Goal: Information Seeking & Learning: Learn about a topic

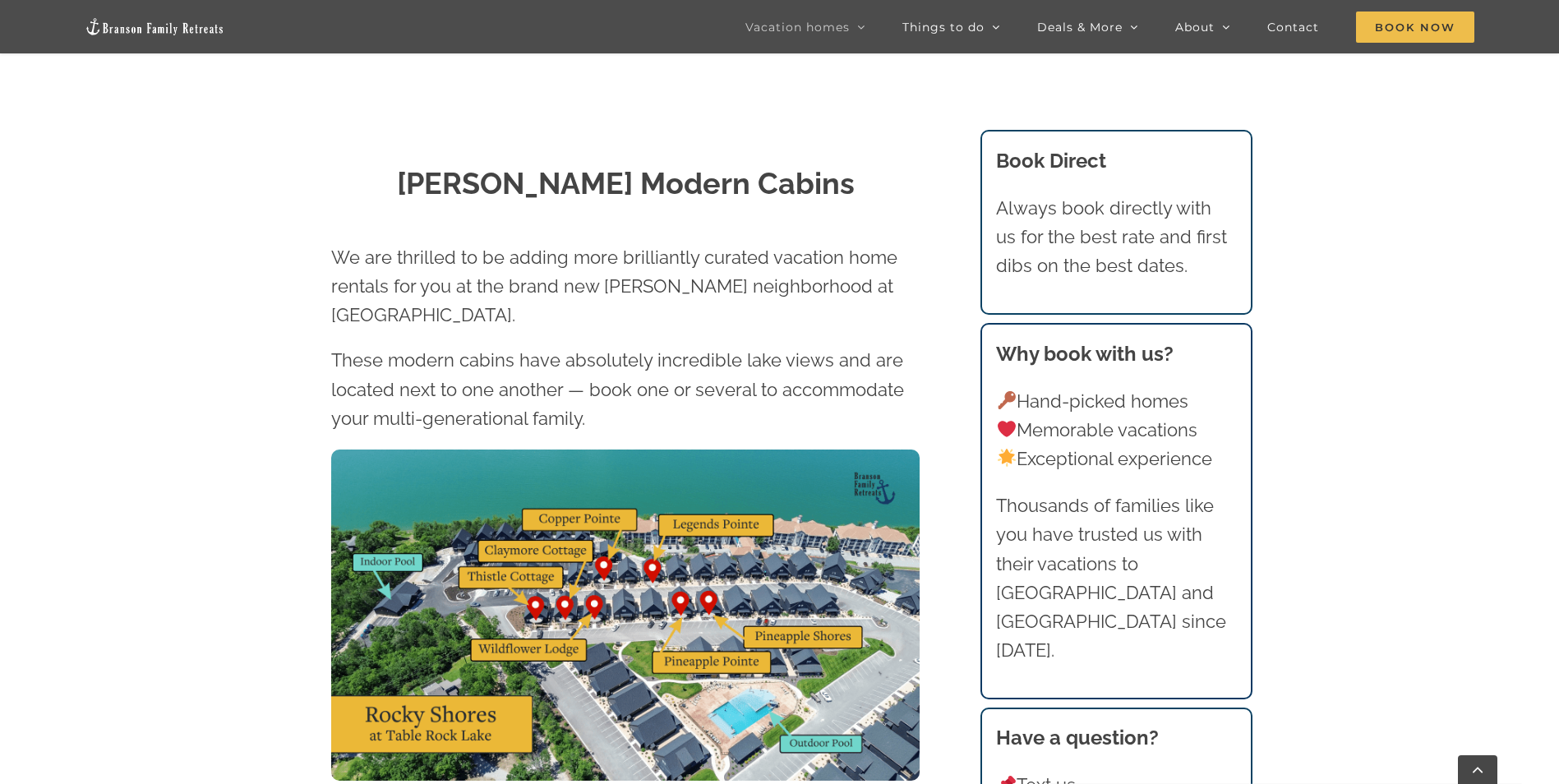
scroll to position [740, 0]
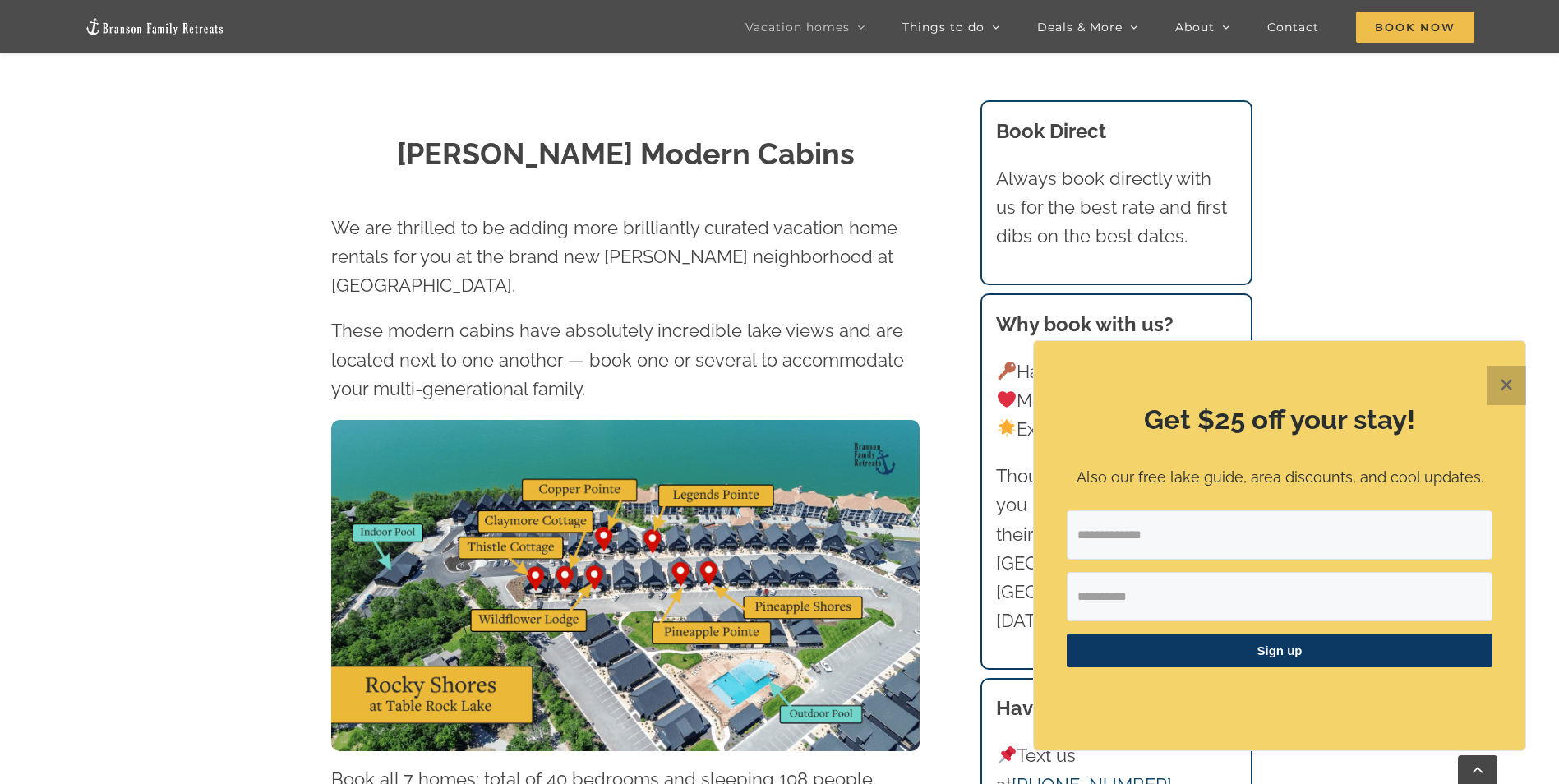
click at [1516, 380] on button "✕" at bounding box center [1507, 386] width 40 height 40
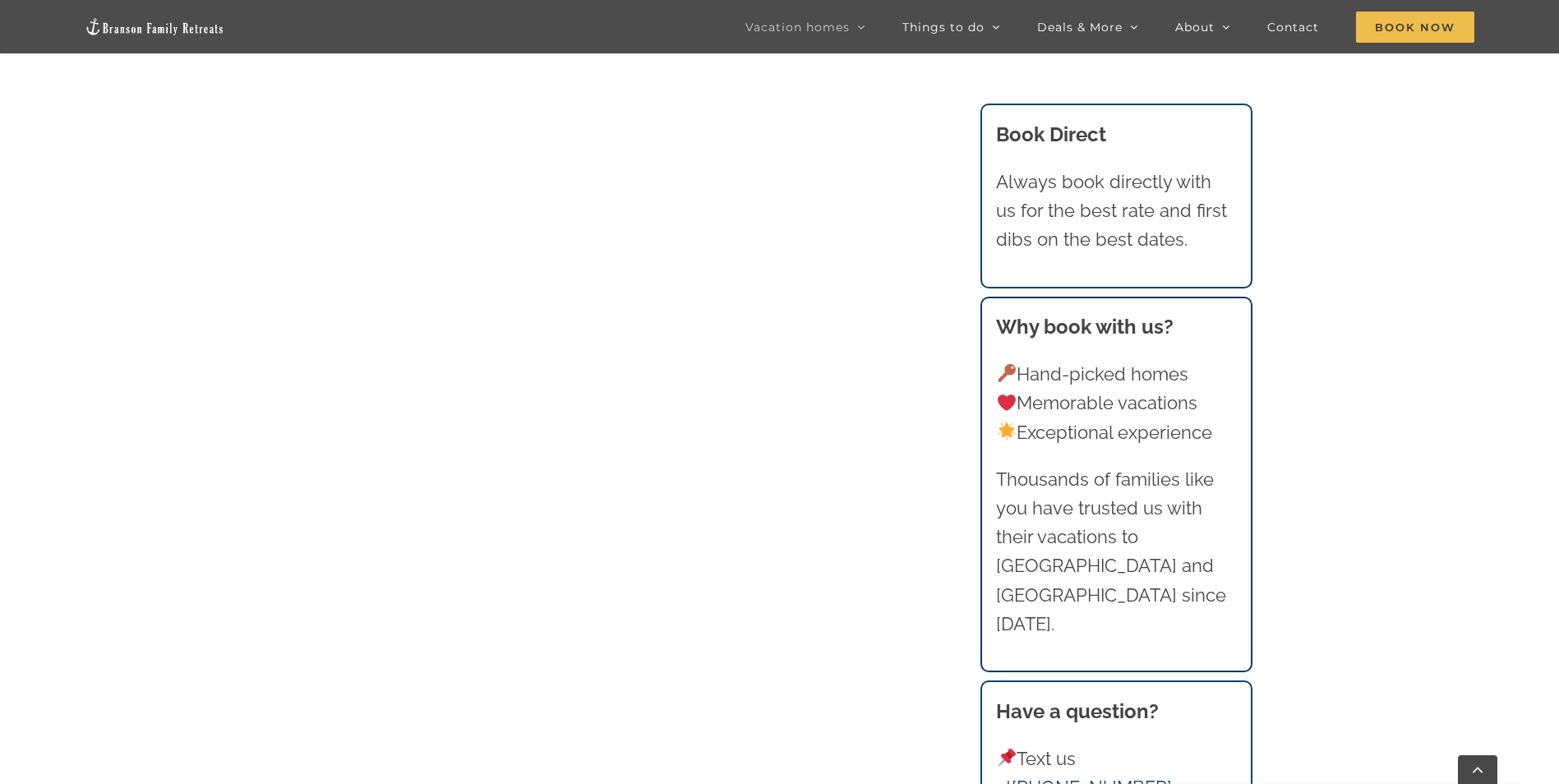
scroll to position [1649, 0]
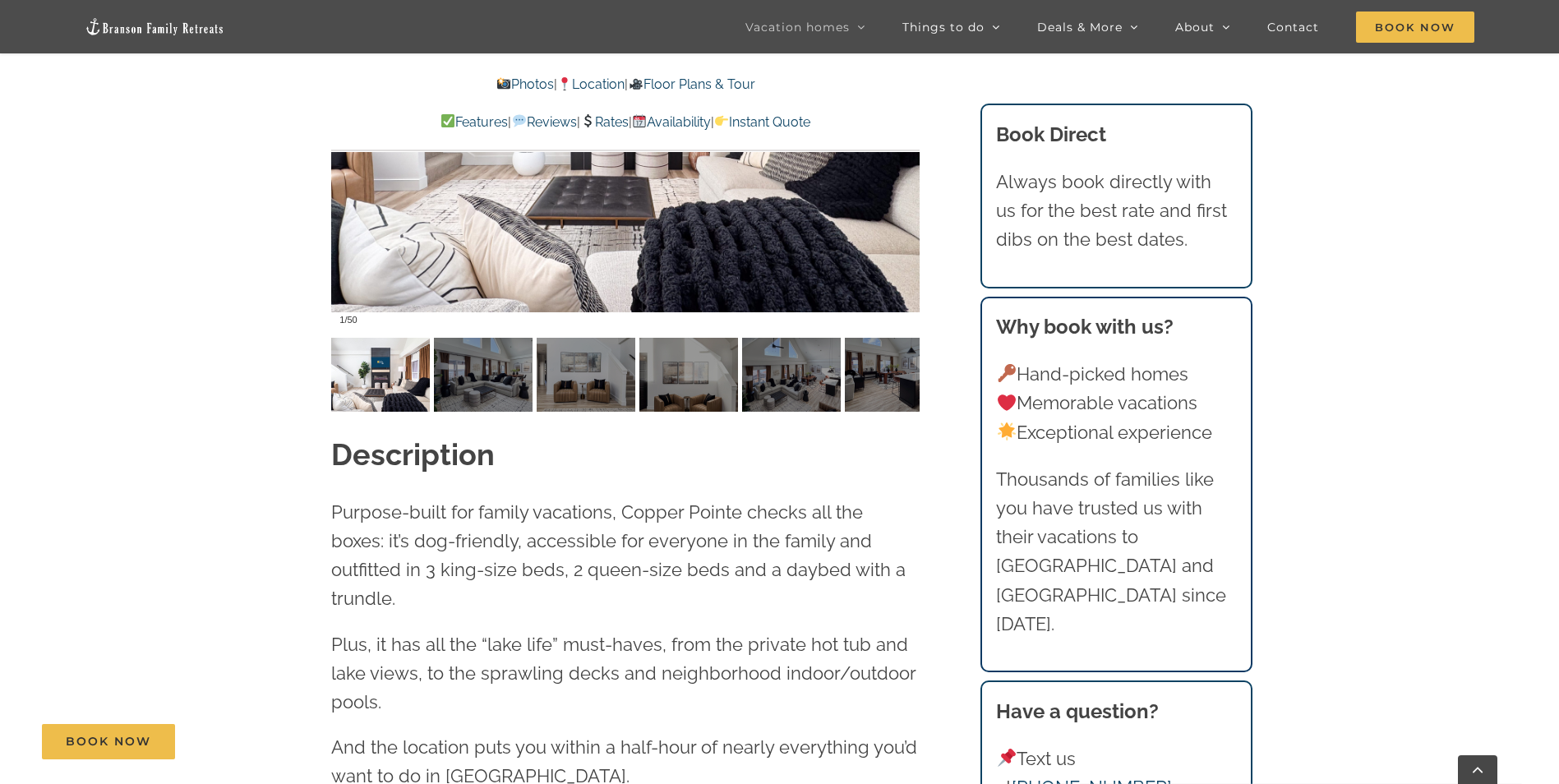
scroll to position [1644, 0]
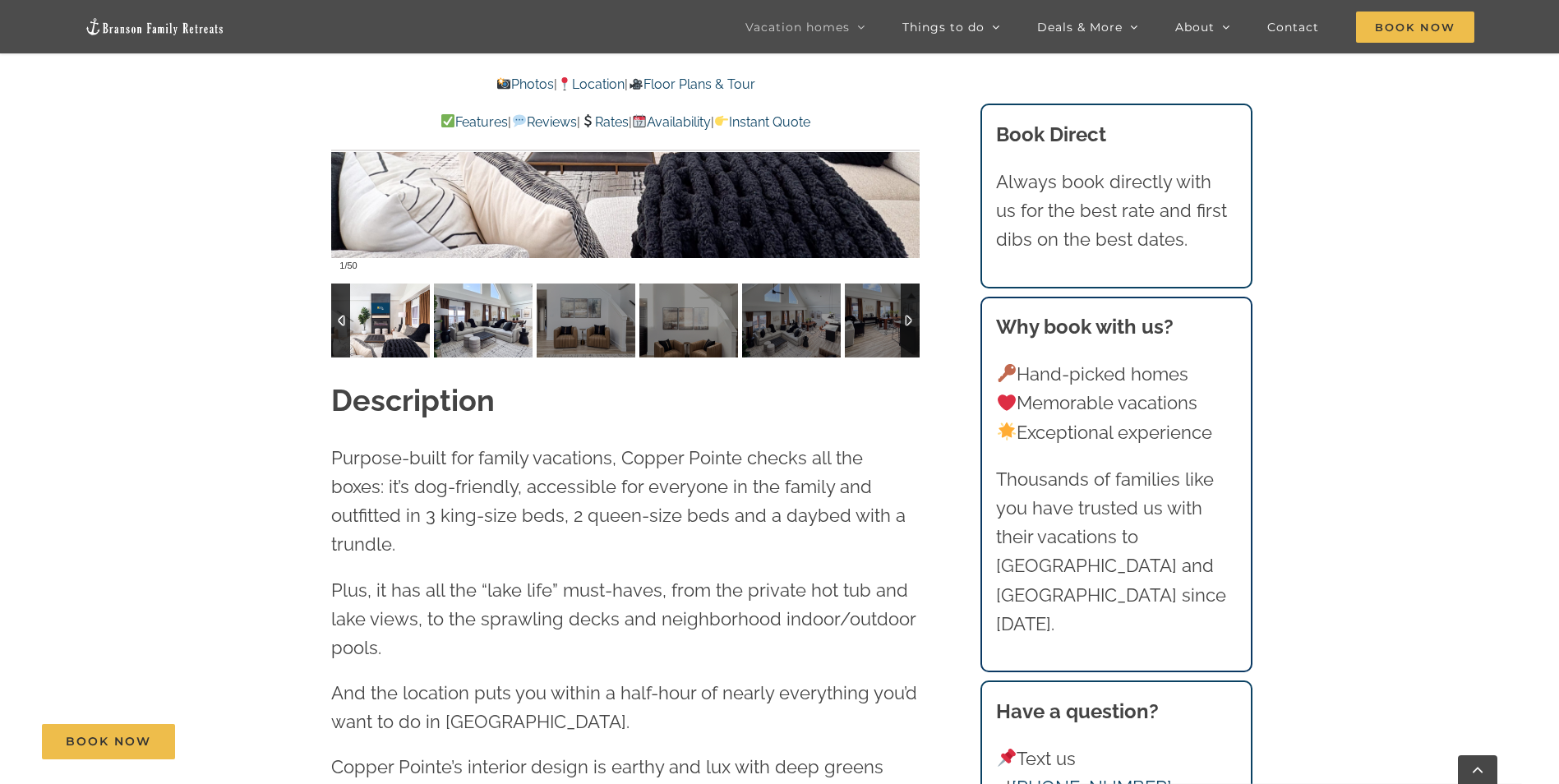
click at [514, 337] on img at bounding box center [483, 321] width 98 height 74
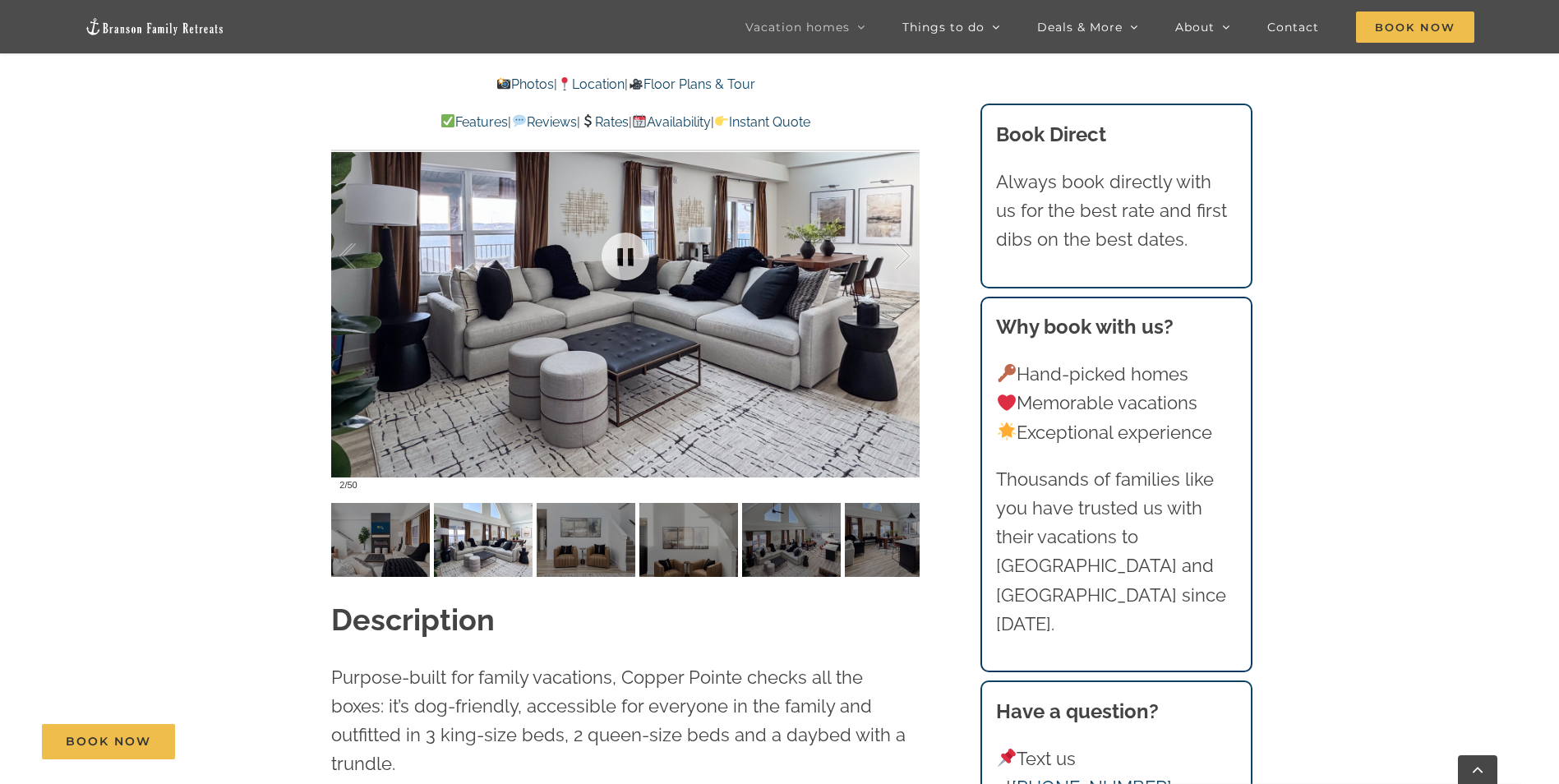
scroll to position [1397, 0]
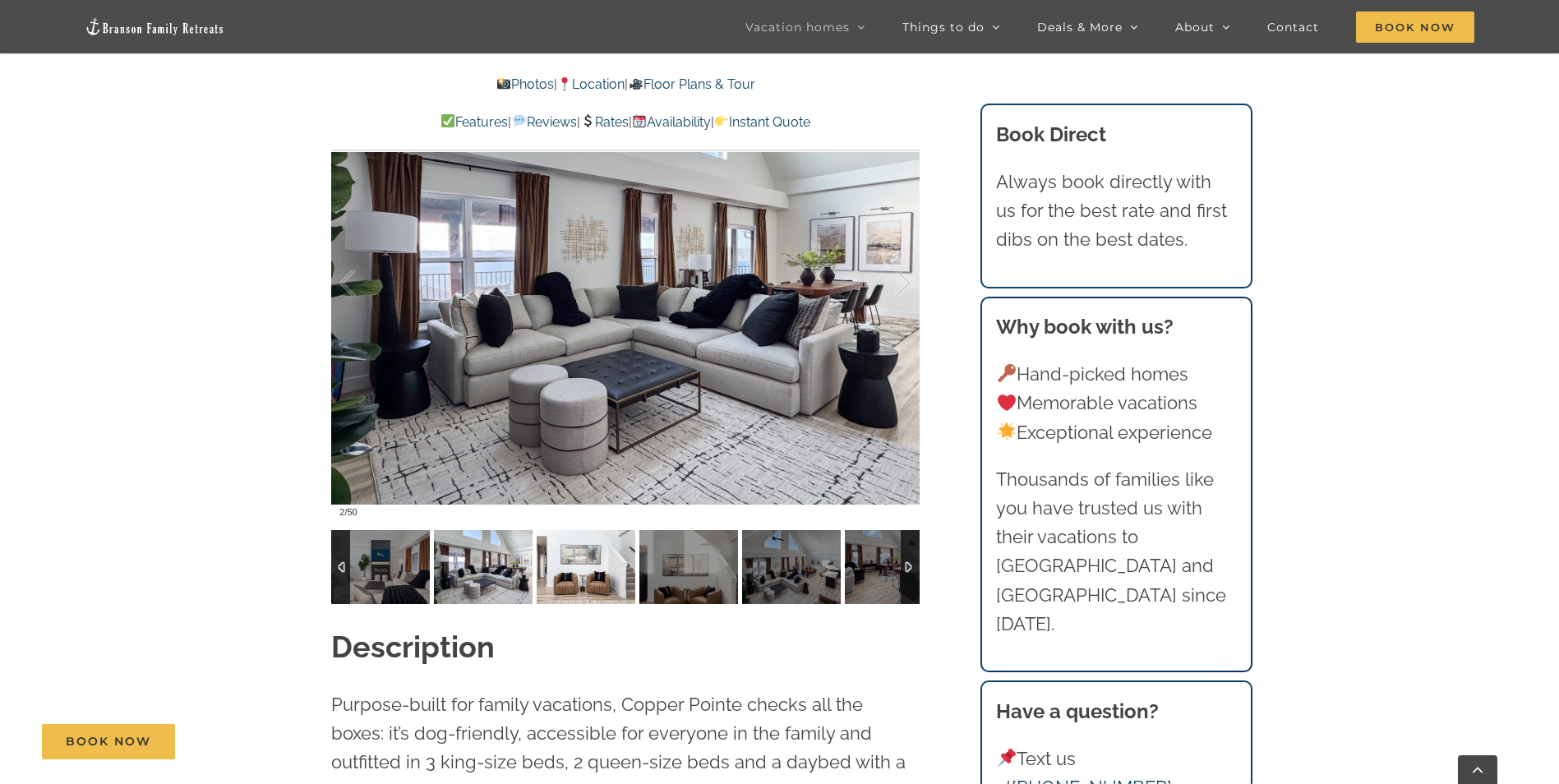
click at [593, 567] on img at bounding box center [585, 567] width 98 height 74
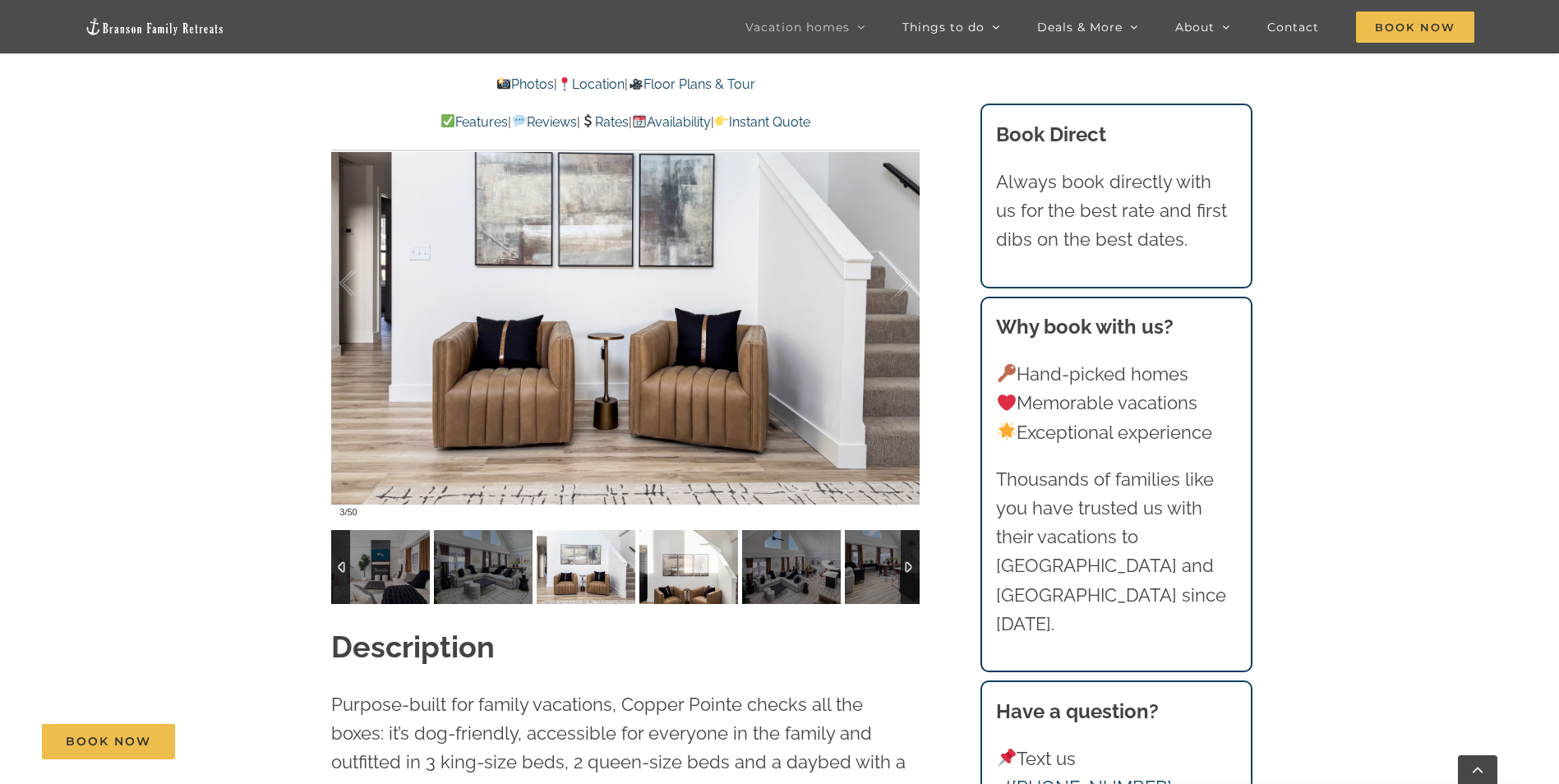
click at [663, 571] on img at bounding box center [688, 567] width 98 height 74
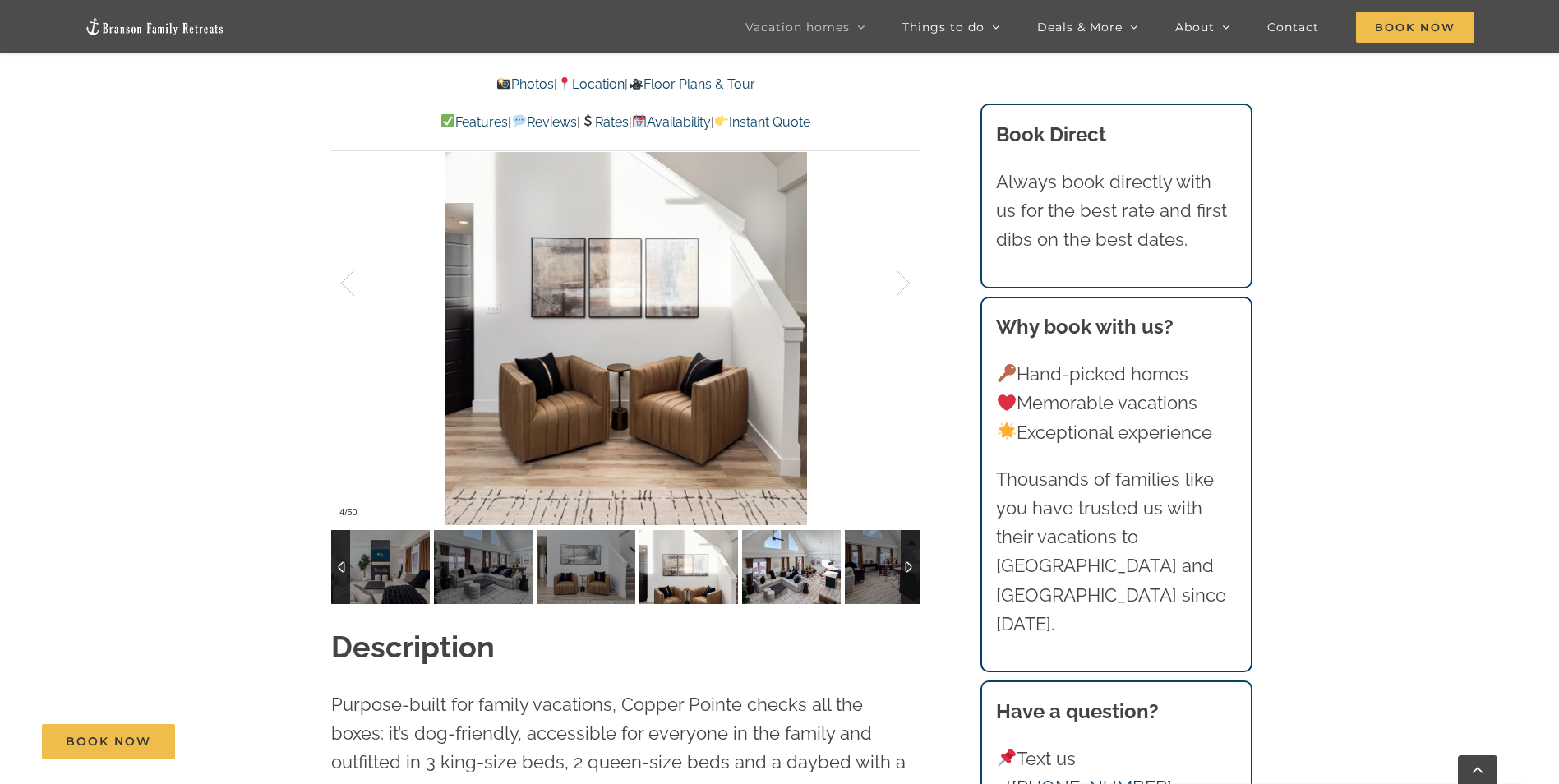
click at [782, 567] on img at bounding box center [791, 567] width 98 height 74
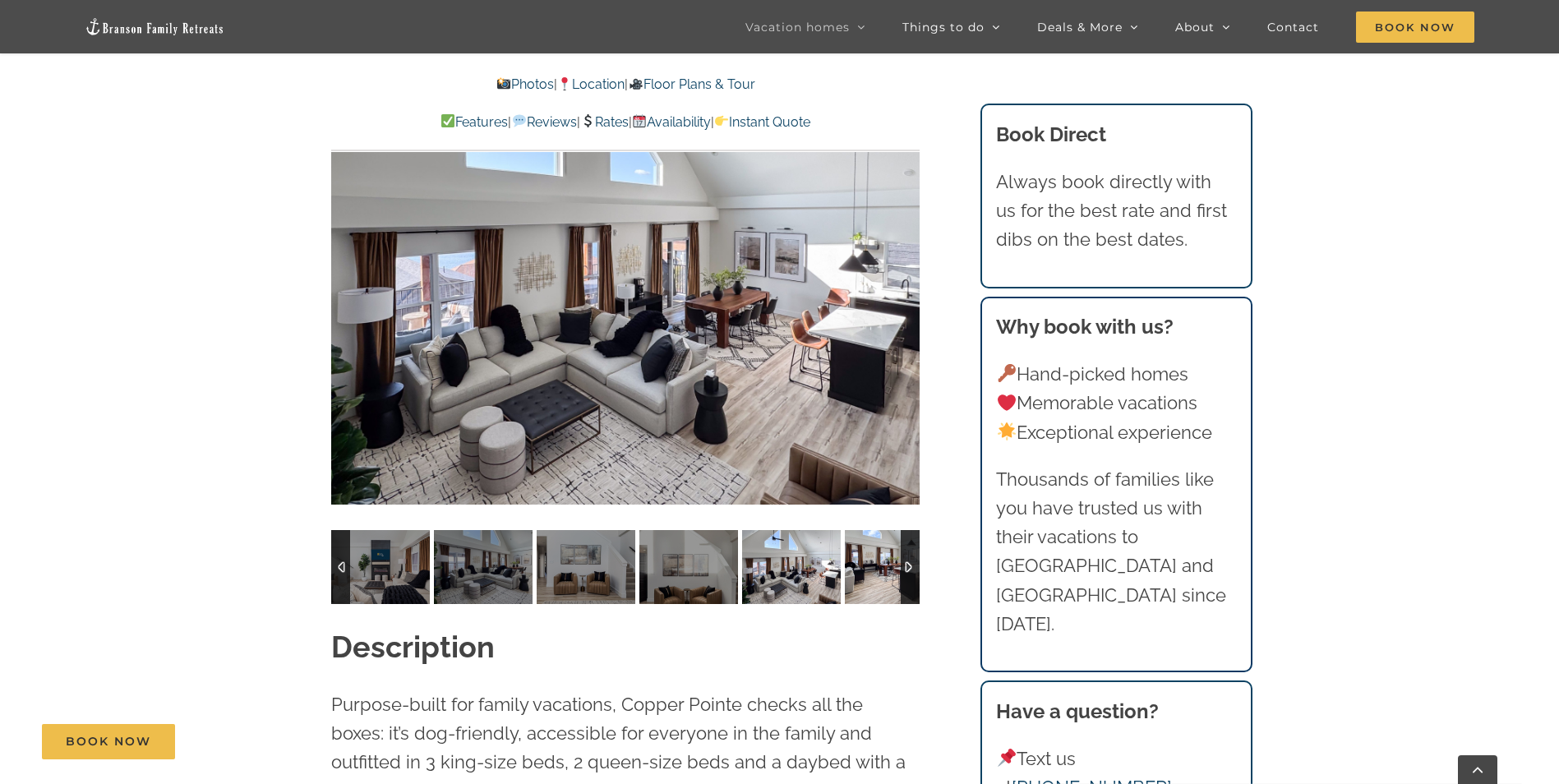
click at [862, 568] on img at bounding box center [894, 567] width 98 height 74
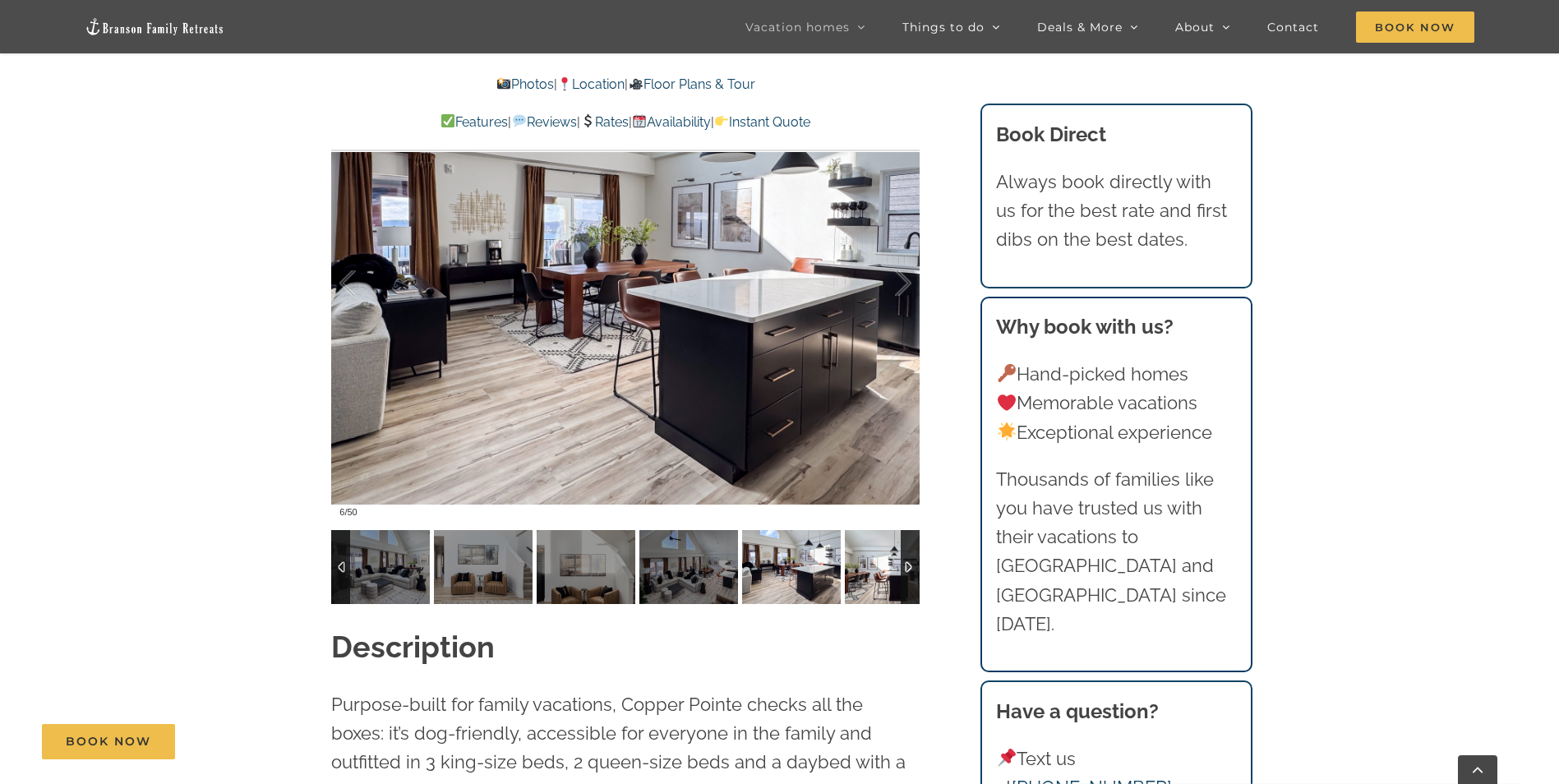
click at [862, 568] on img at bounding box center [894, 567] width 98 height 74
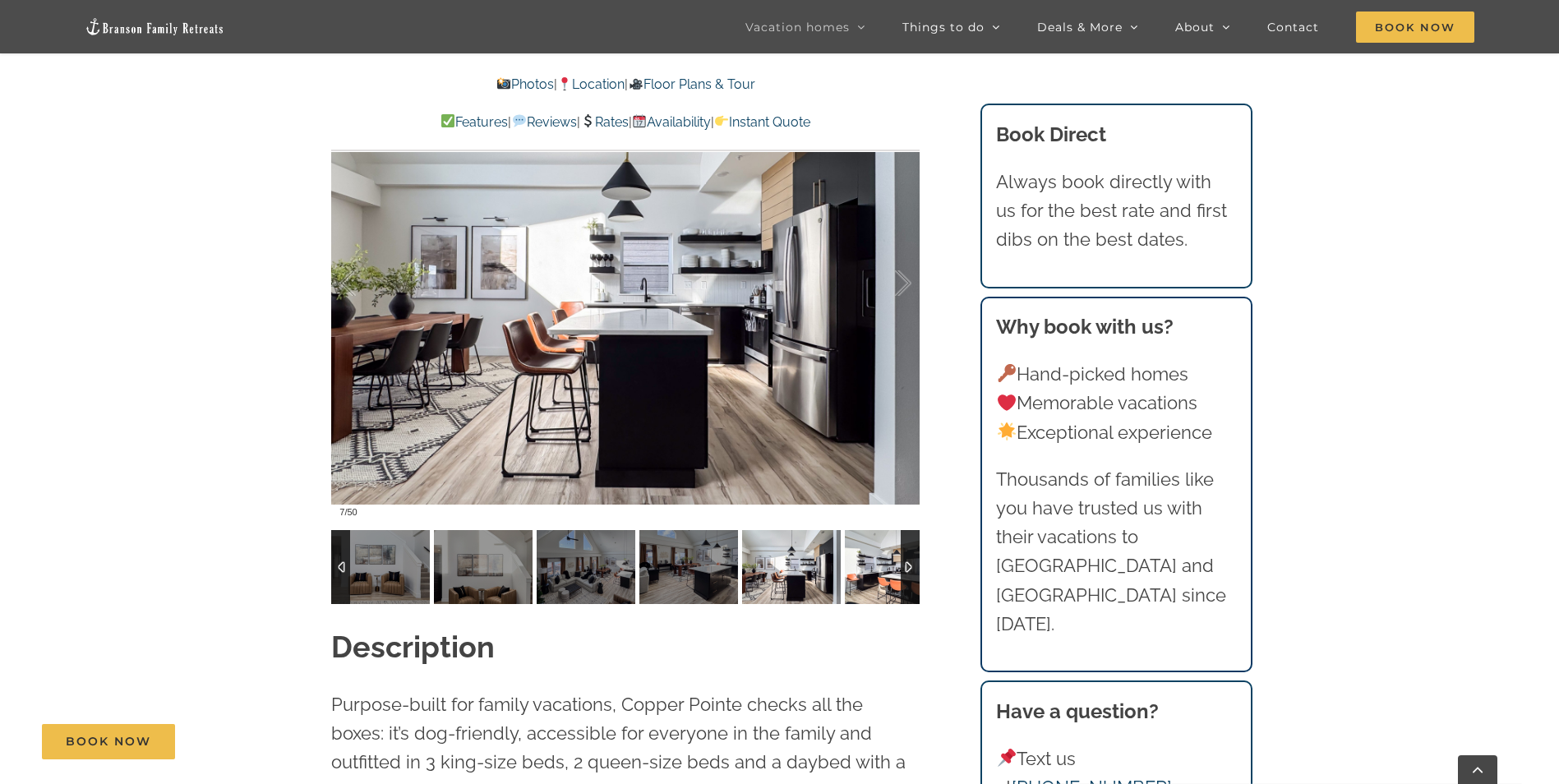
click at [862, 568] on img at bounding box center [894, 567] width 98 height 74
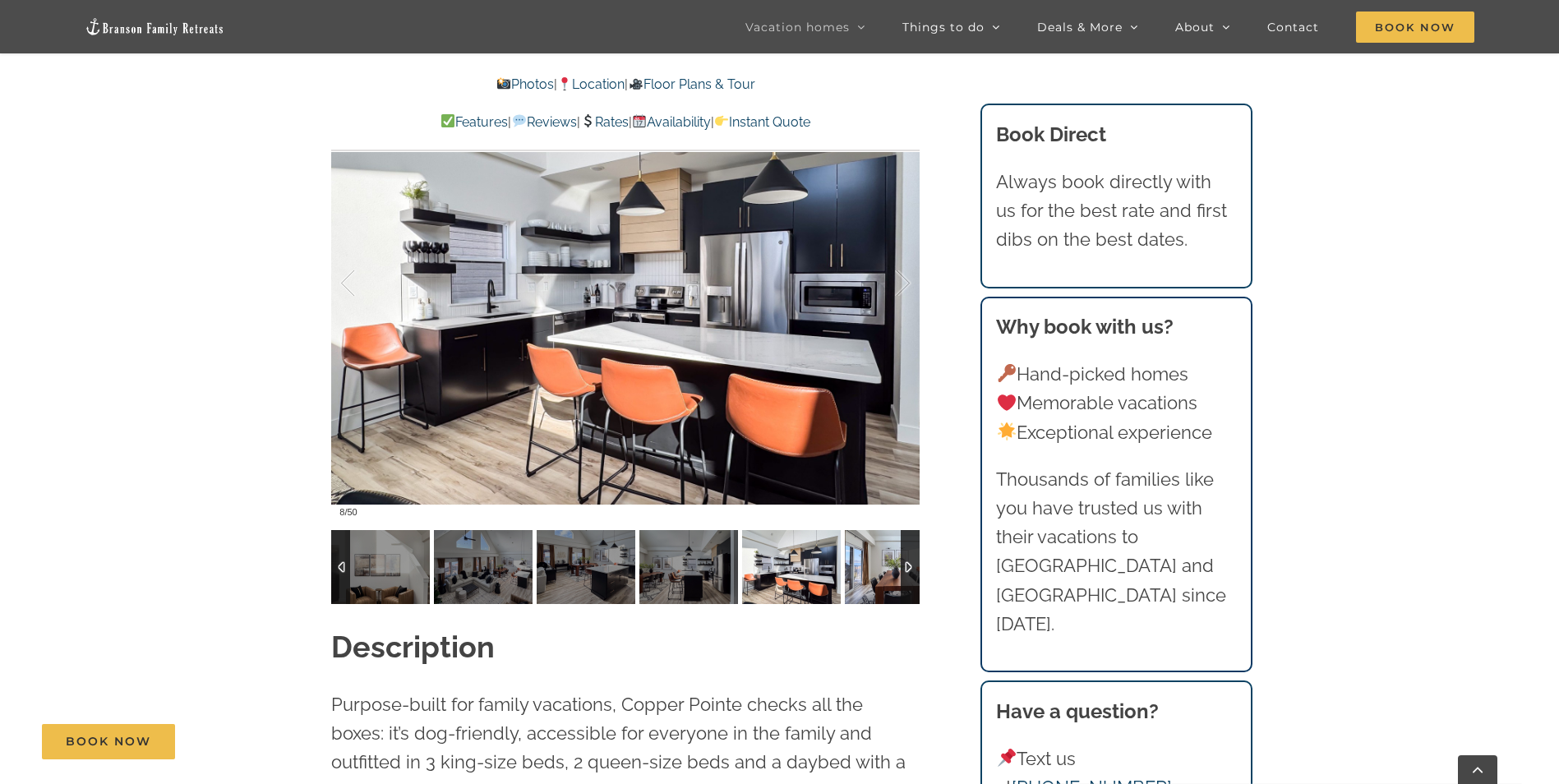
click at [862, 568] on img at bounding box center [894, 567] width 98 height 74
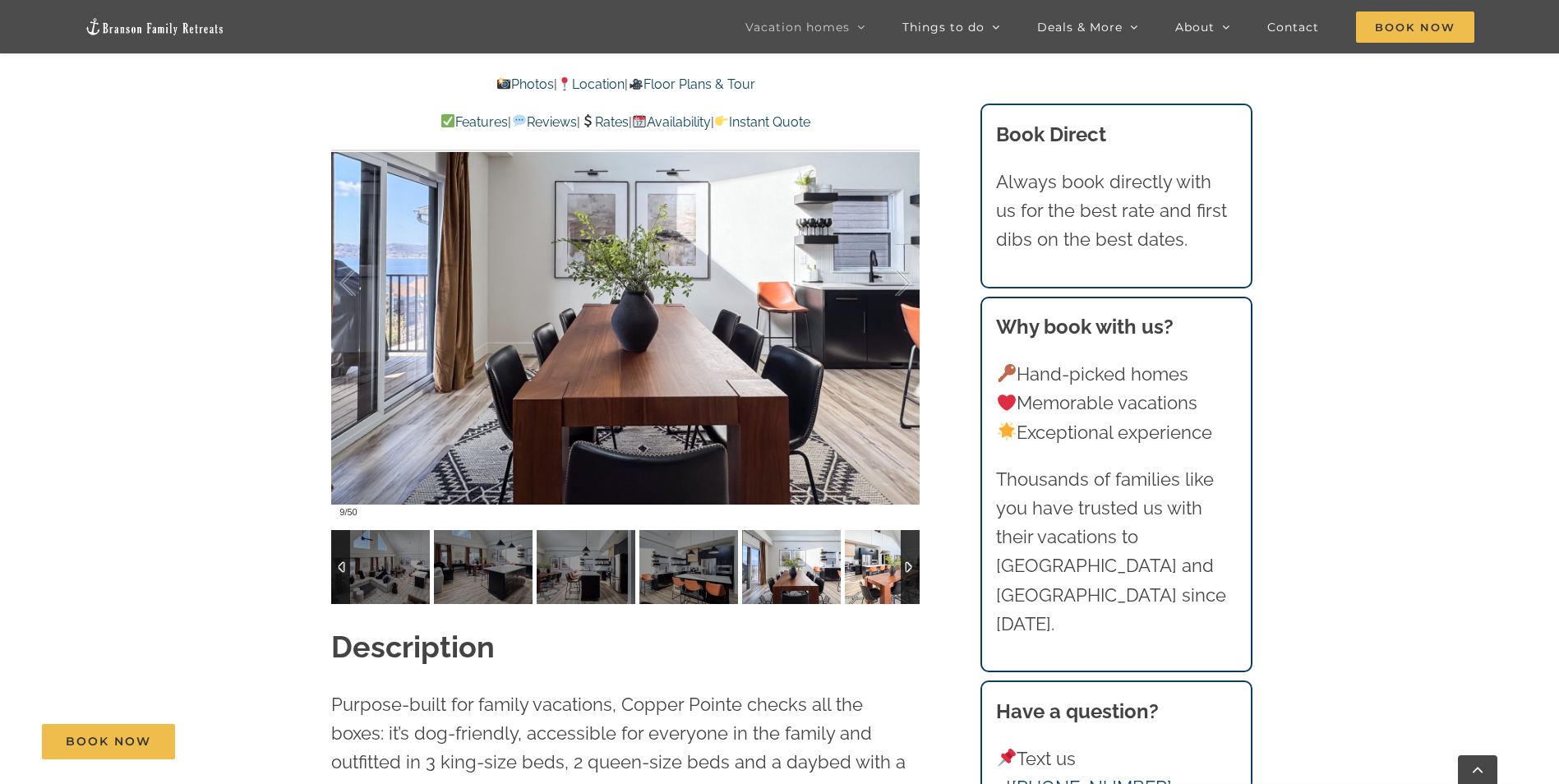
click at [862, 568] on img at bounding box center [894, 567] width 98 height 74
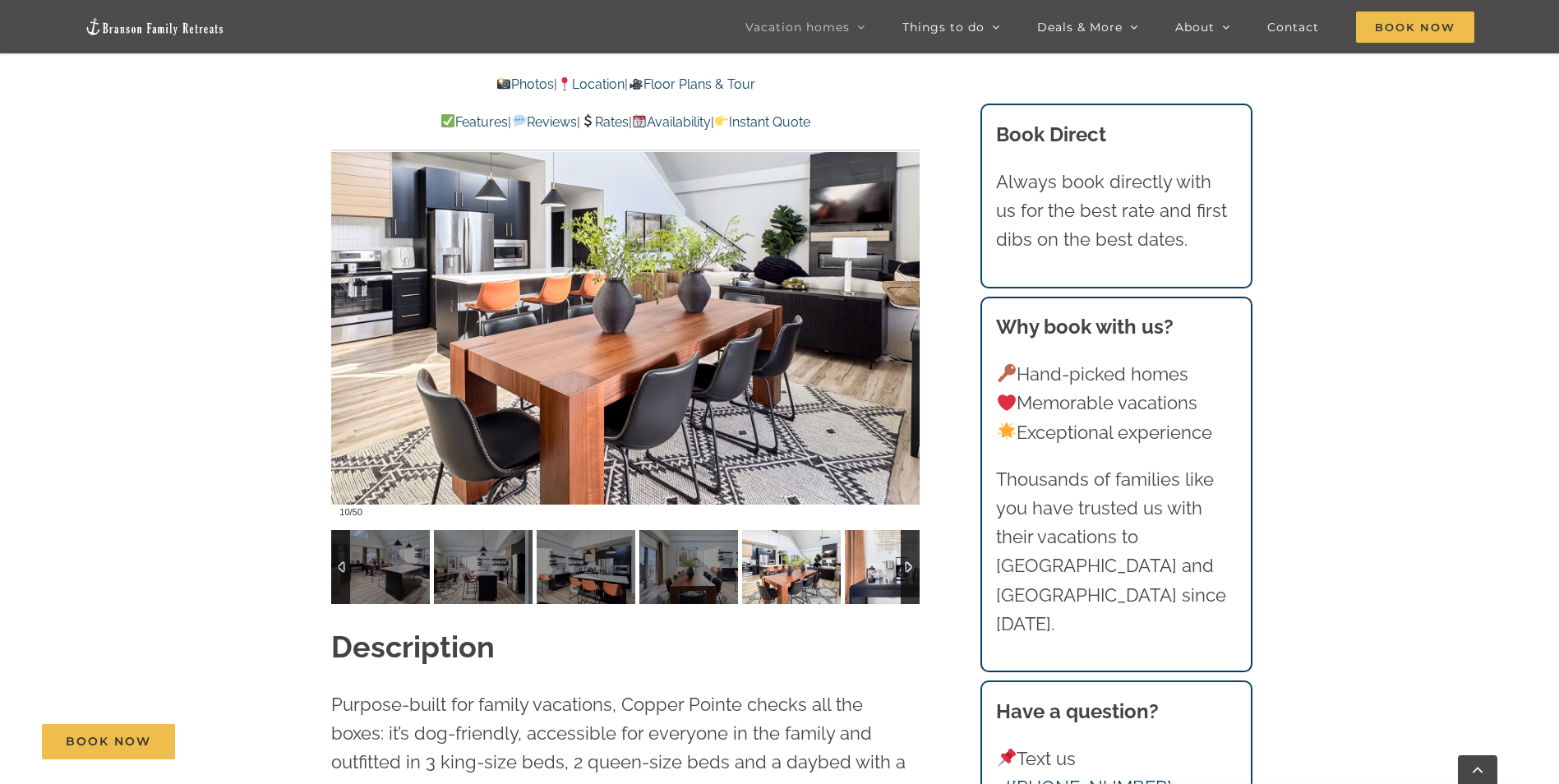
click at [862, 568] on img at bounding box center [894, 567] width 98 height 74
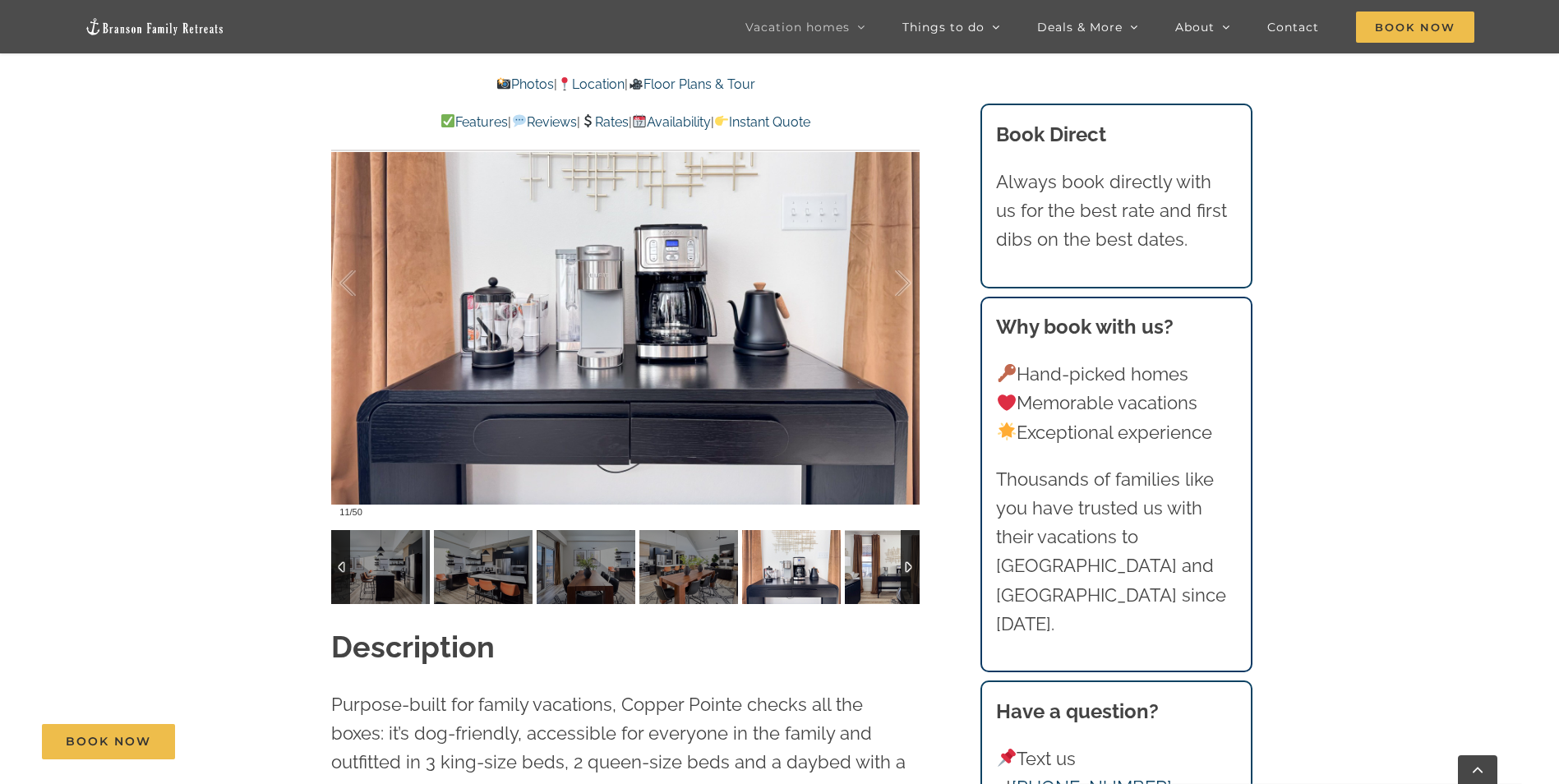
click at [862, 568] on img at bounding box center [894, 567] width 98 height 74
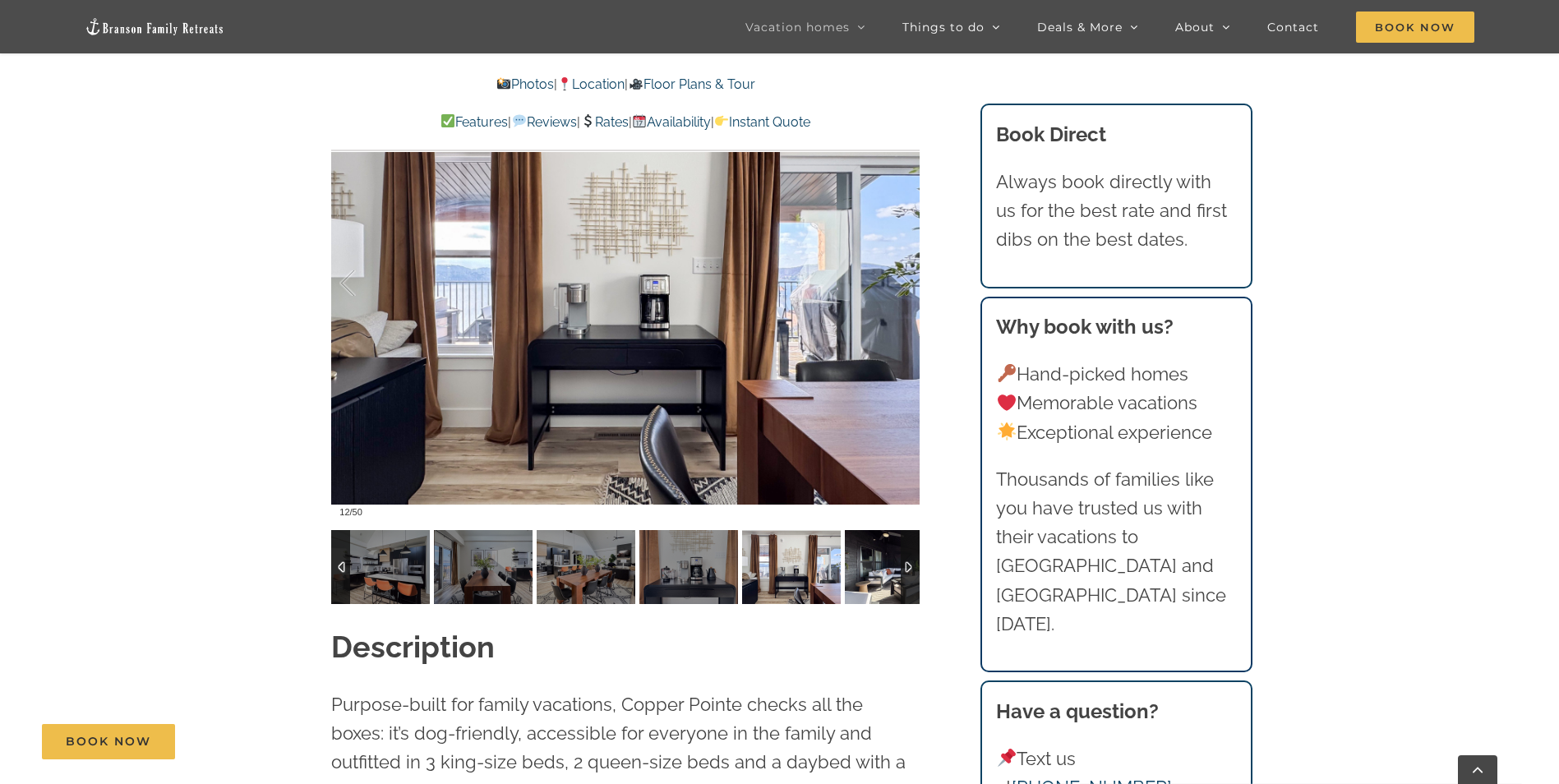
click at [862, 568] on img at bounding box center [894, 567] width 98 height 74
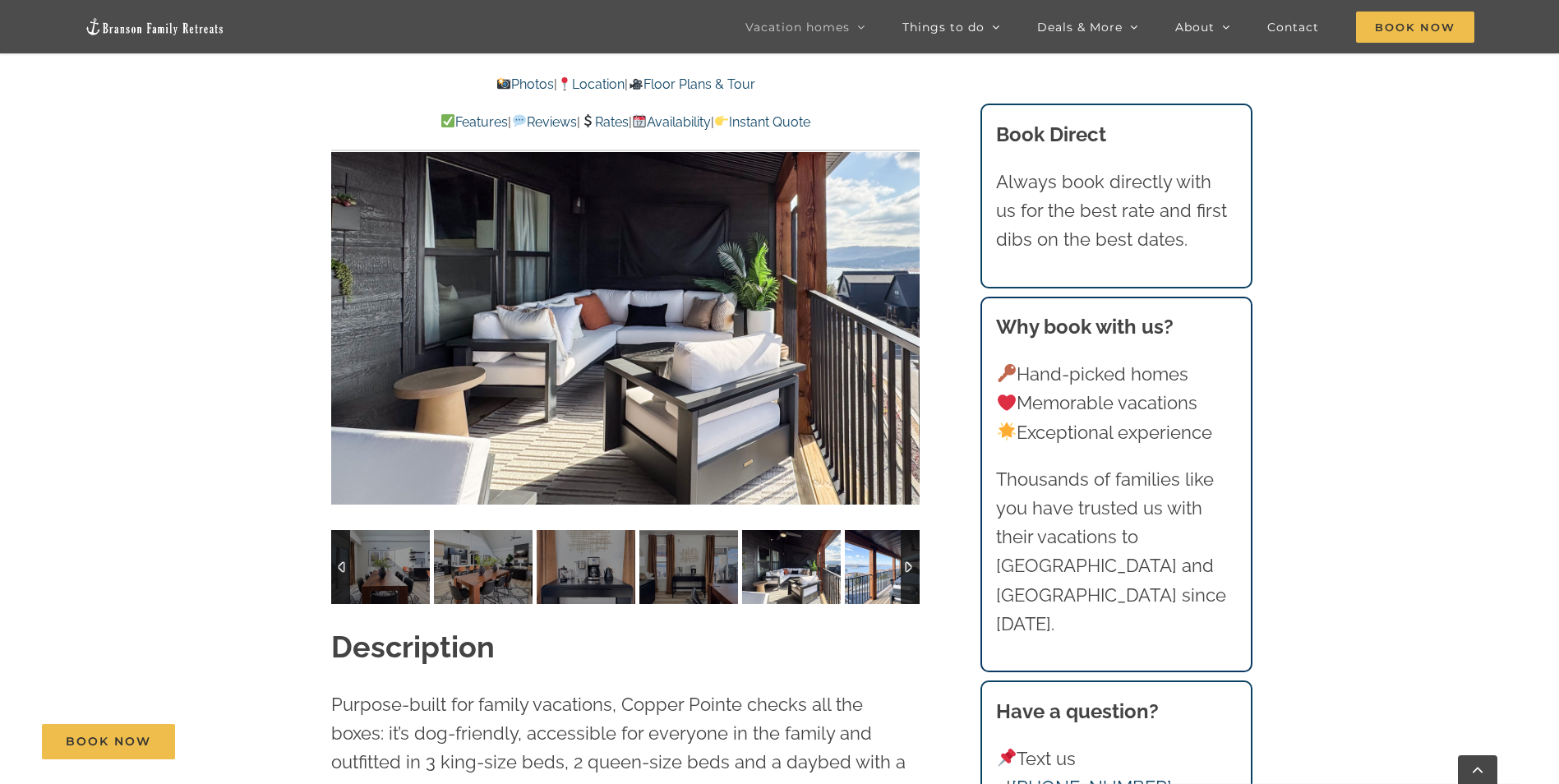
click at [862, 568] on img at bounding box center [894, 567] width 98 height 74
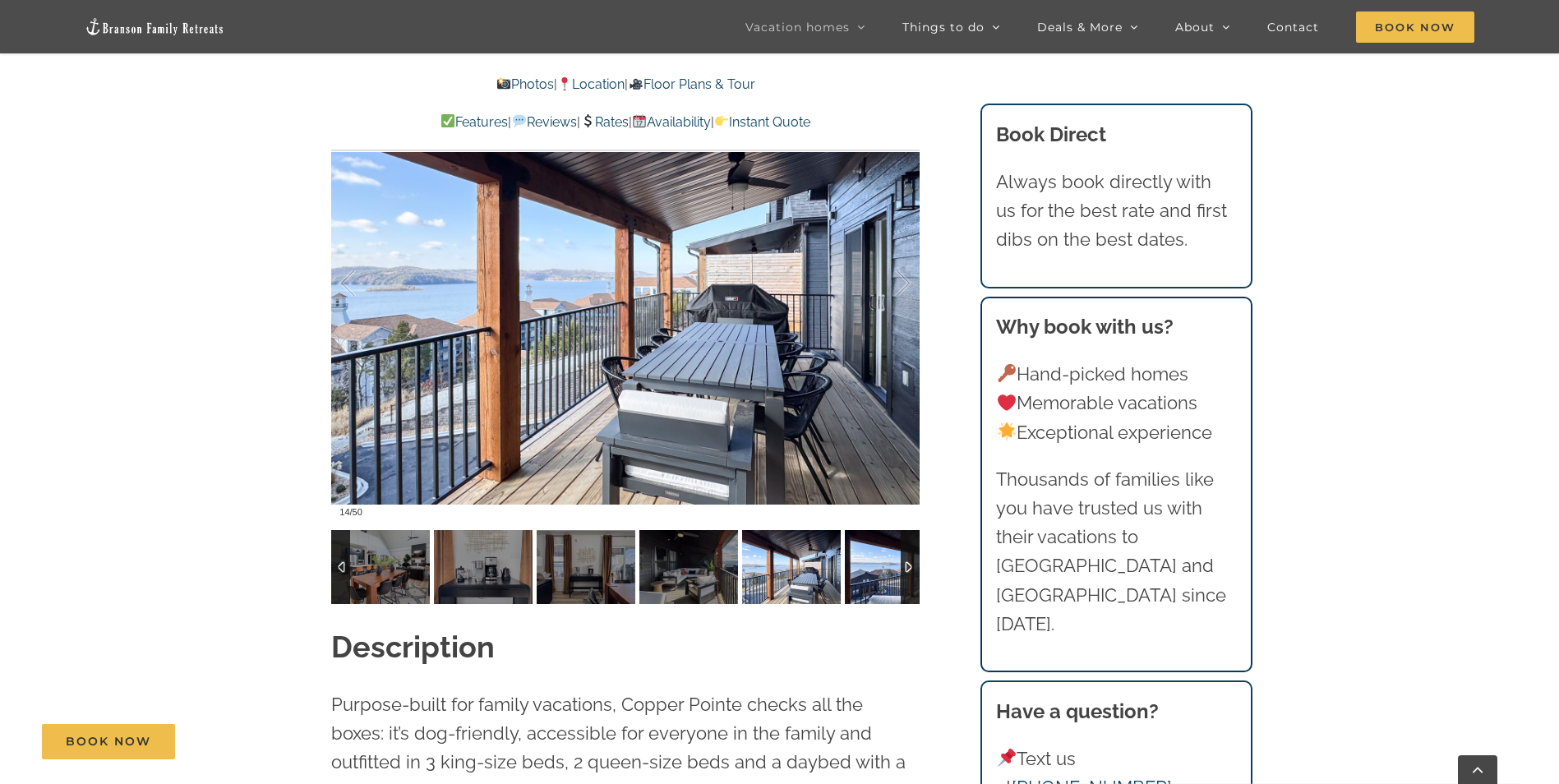
click at [862, 568] on img at bounding box center [894, 567] width 98 height 74
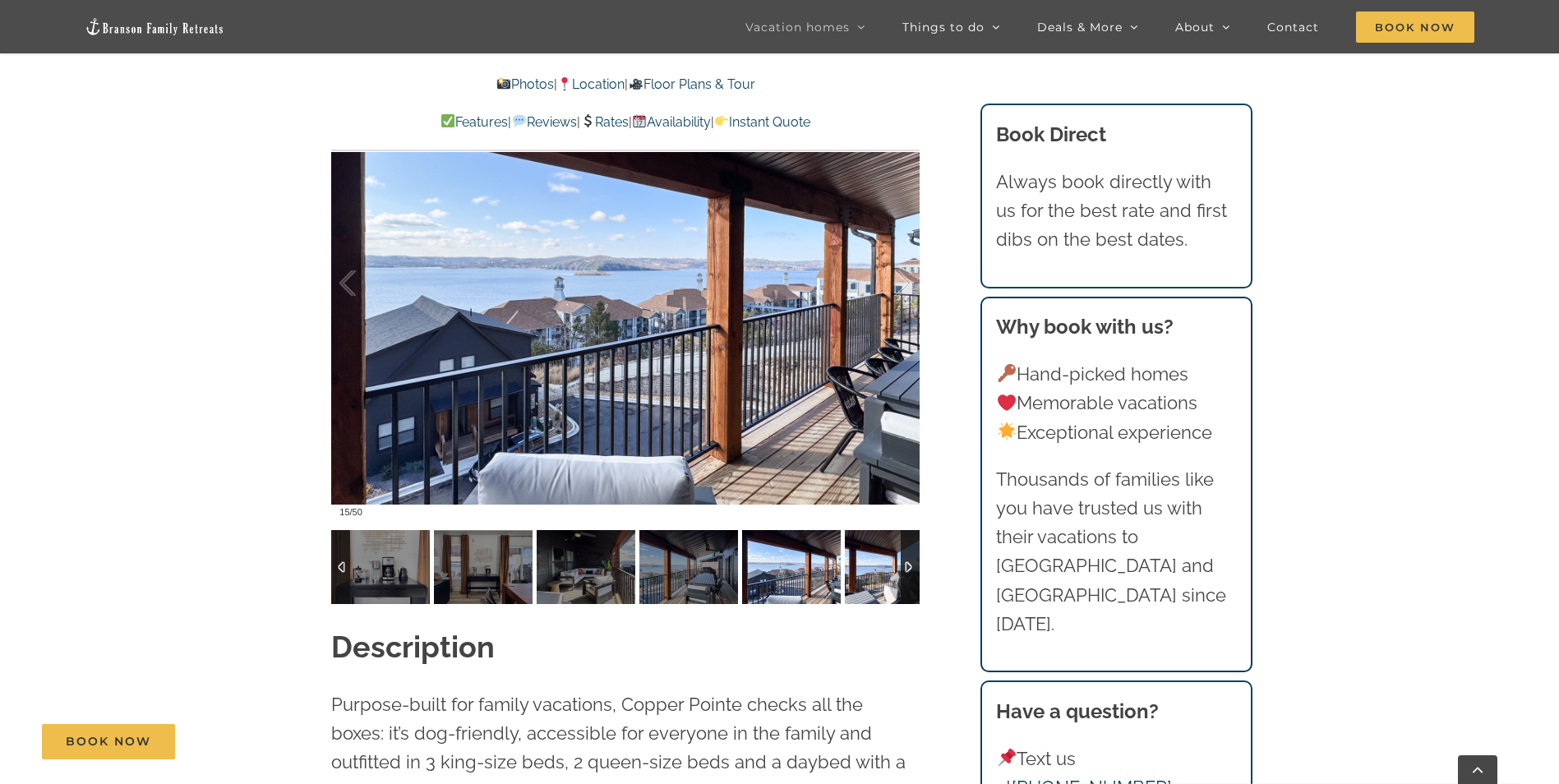
click at [862, 568] on img at bounding box center [894, 567] width 98 height 74
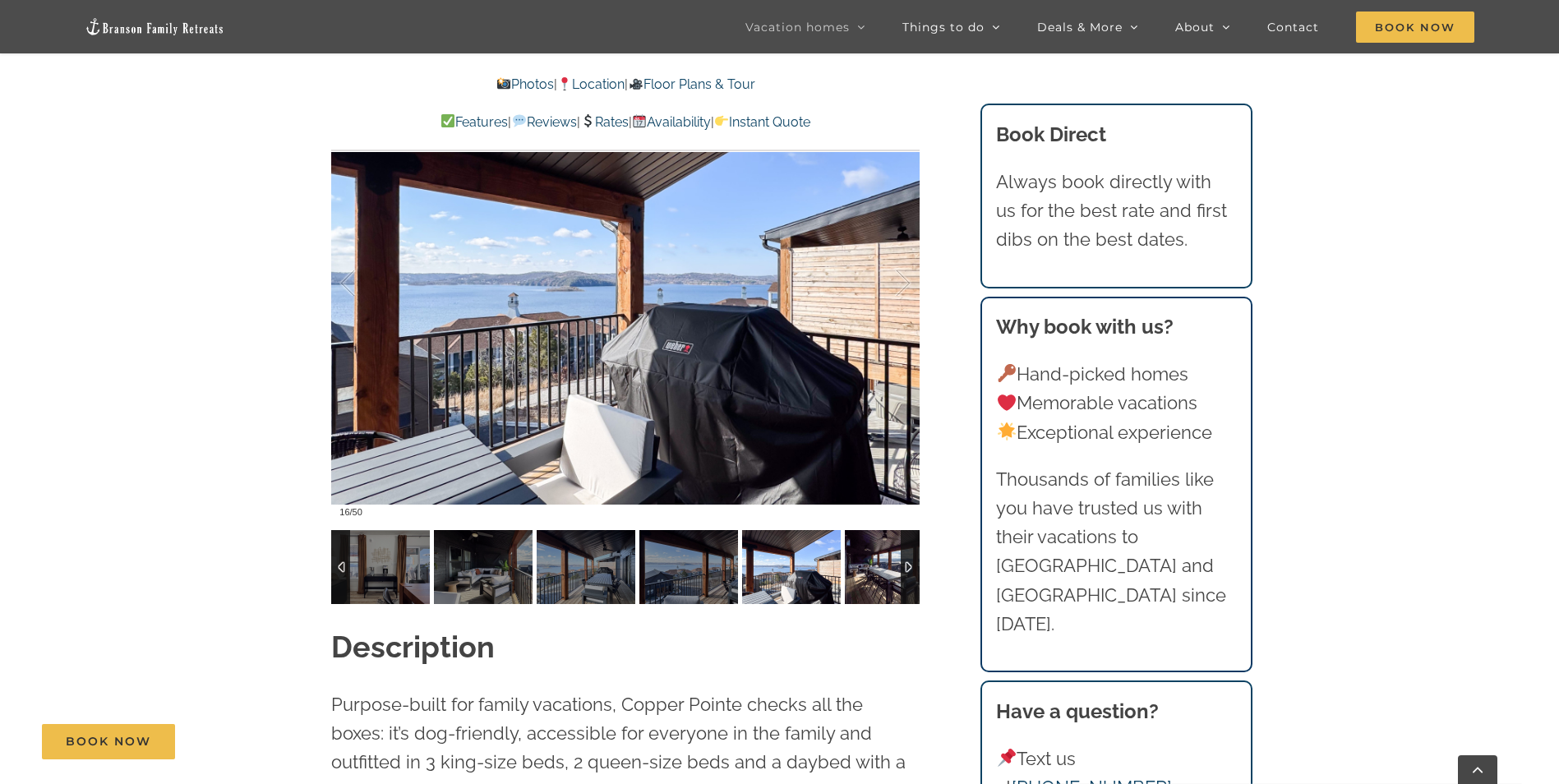
click at [862, 568] on img at bounding box center [894, 567] width 98 height 74
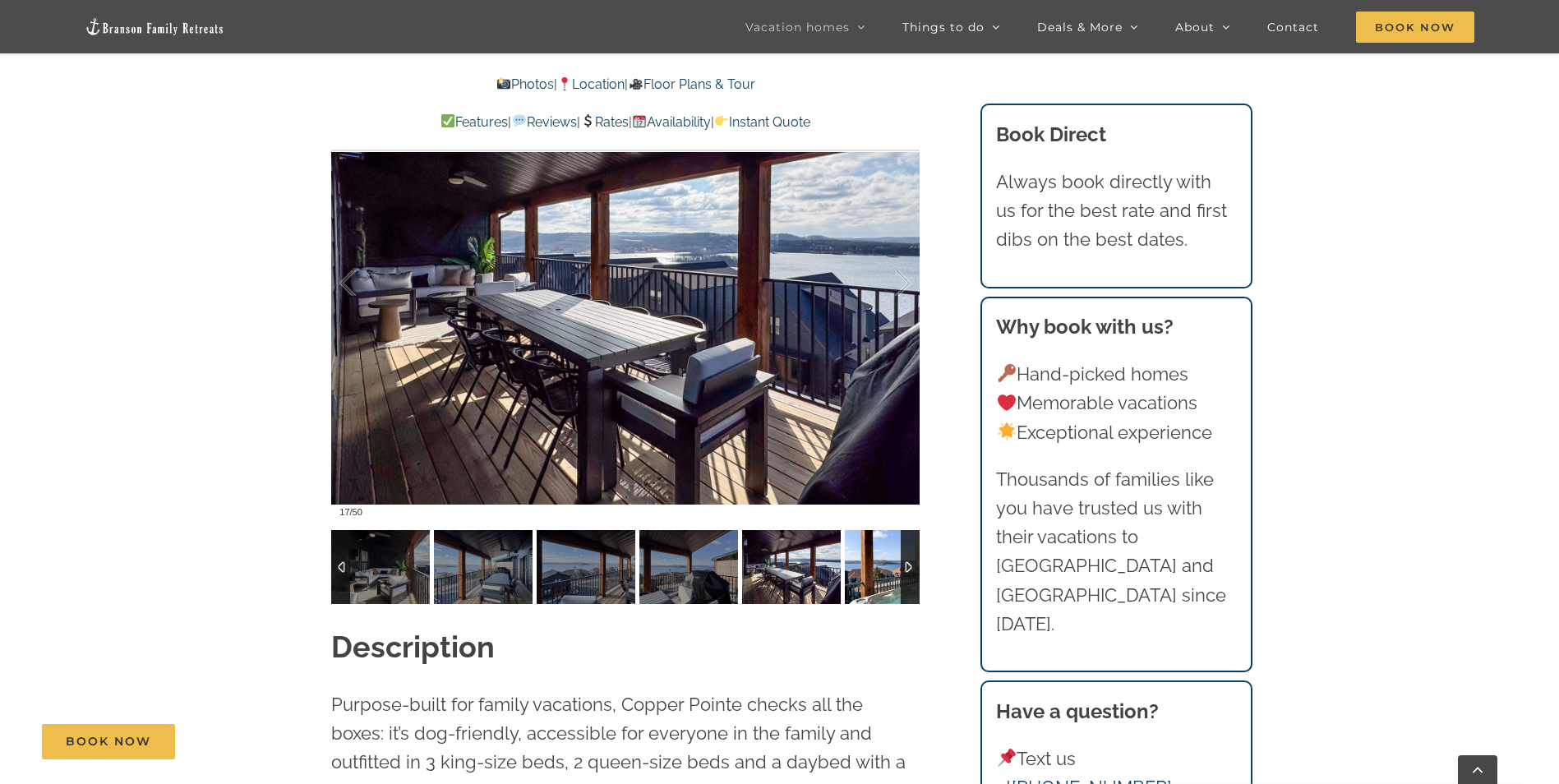
click at [862, 568] on img at bounding box center [894, 567] width 98 height 74
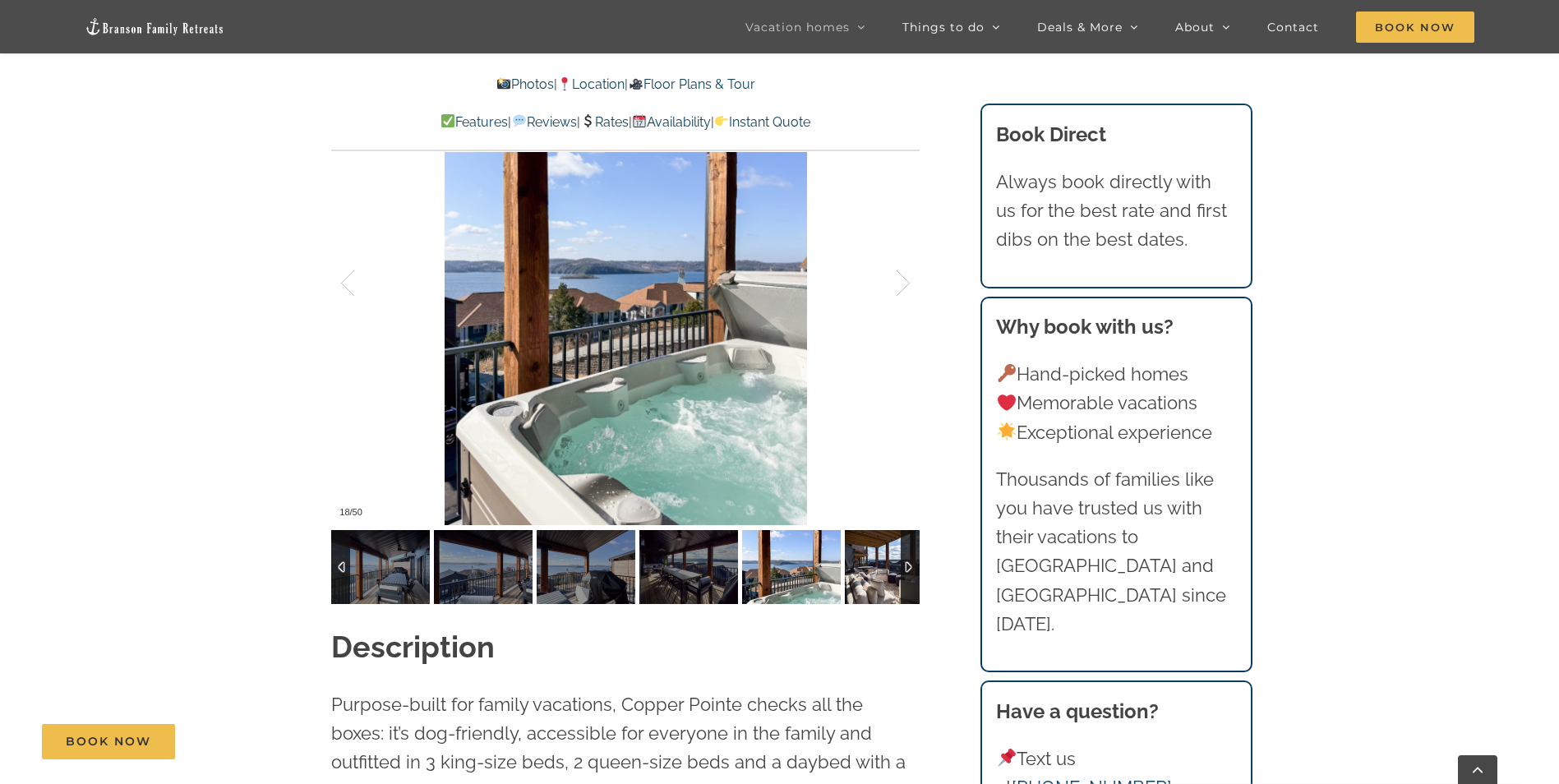
click at [862, 568] on img at bounding box center [894, 567] width 98 height 74
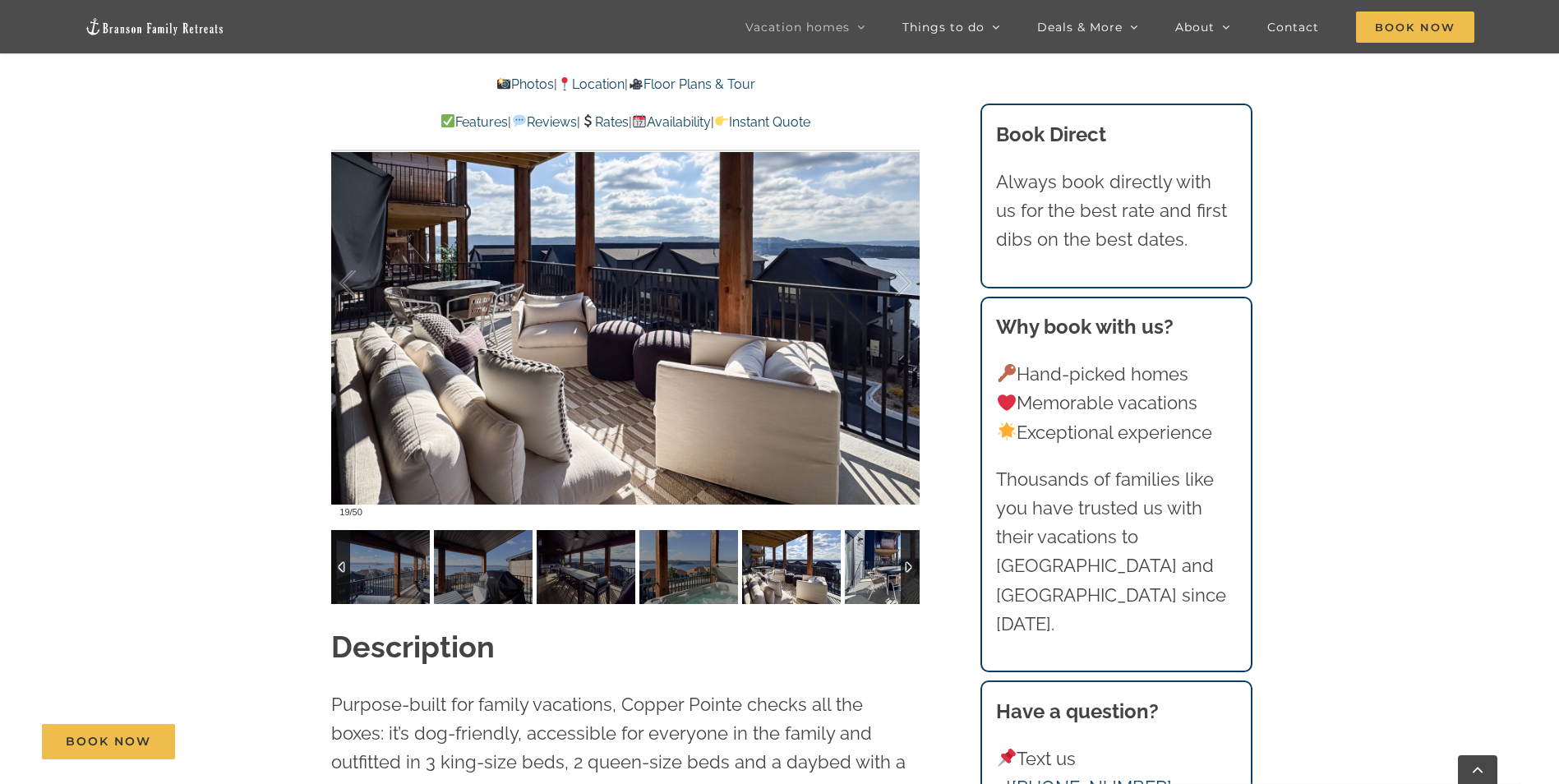
click at [862, 568] on img at bounding box center [894, 567] width 98 height 74
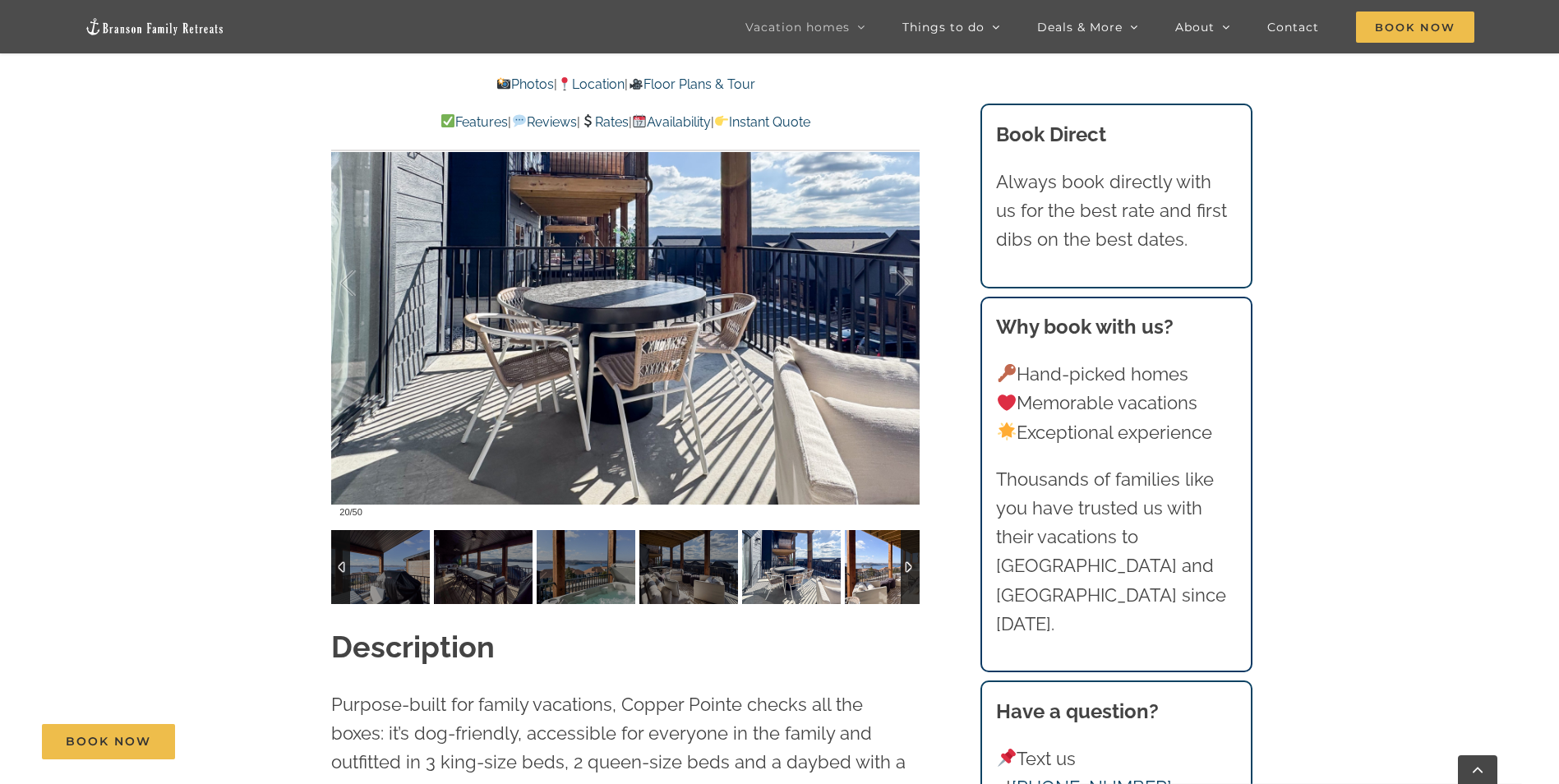
click at [862, 568] on img at bounding box center [894, 567] width 98 height 74
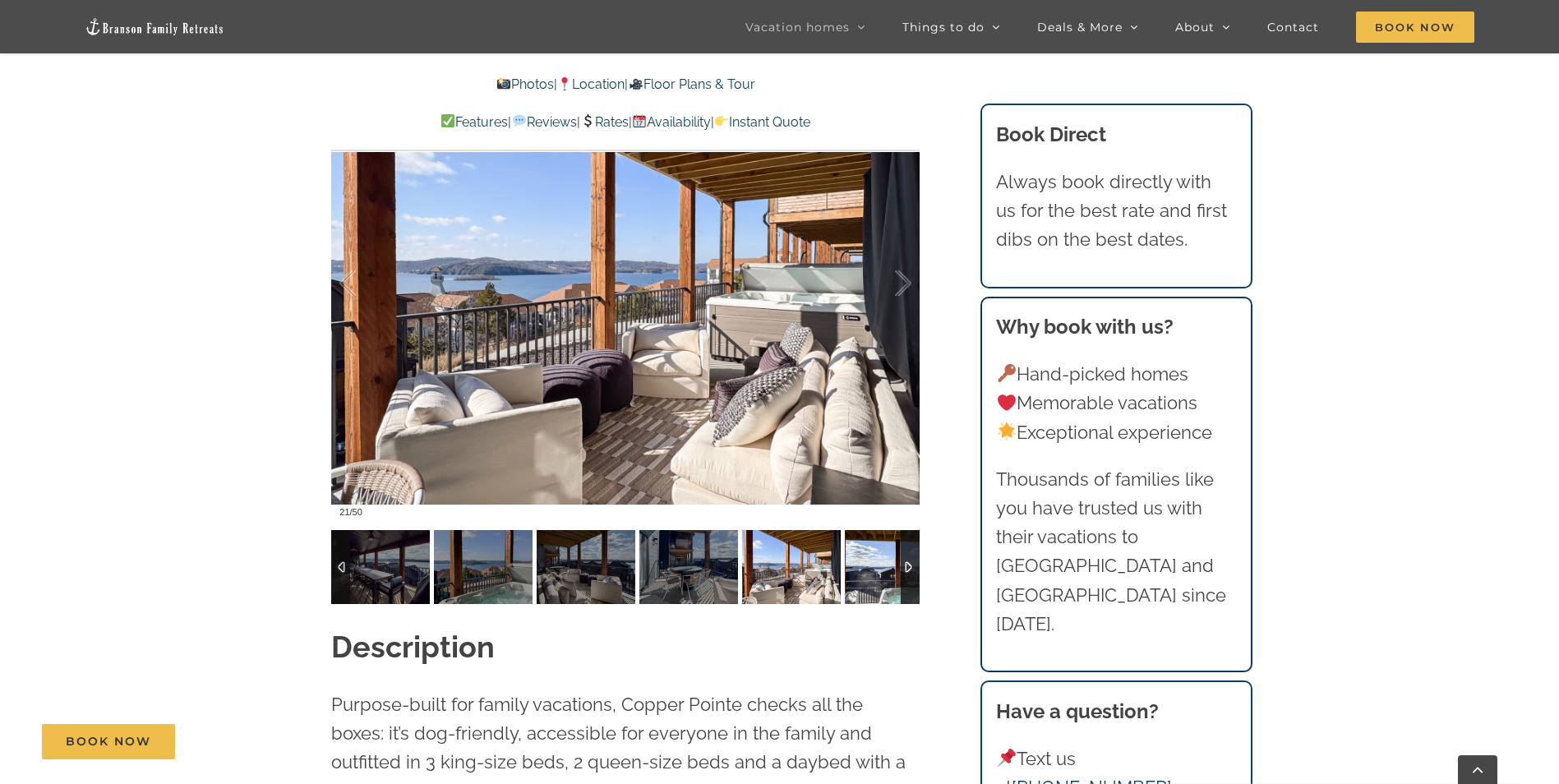
click at [862, 568] on img at bounding box center [894, 567] width 98 height 74
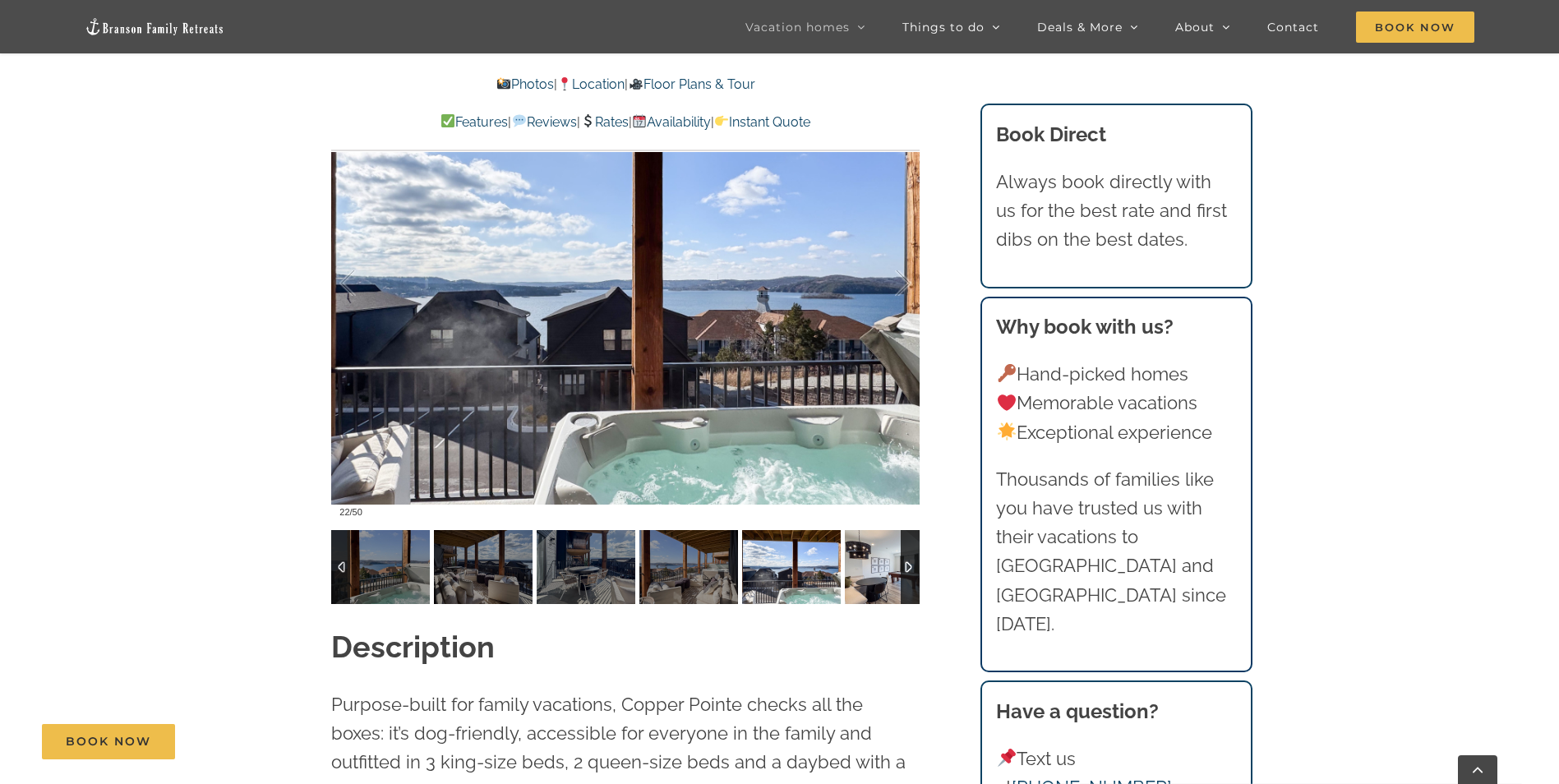
click at [862, 568] on img at bounding box center [894, 567] width 98 height 74
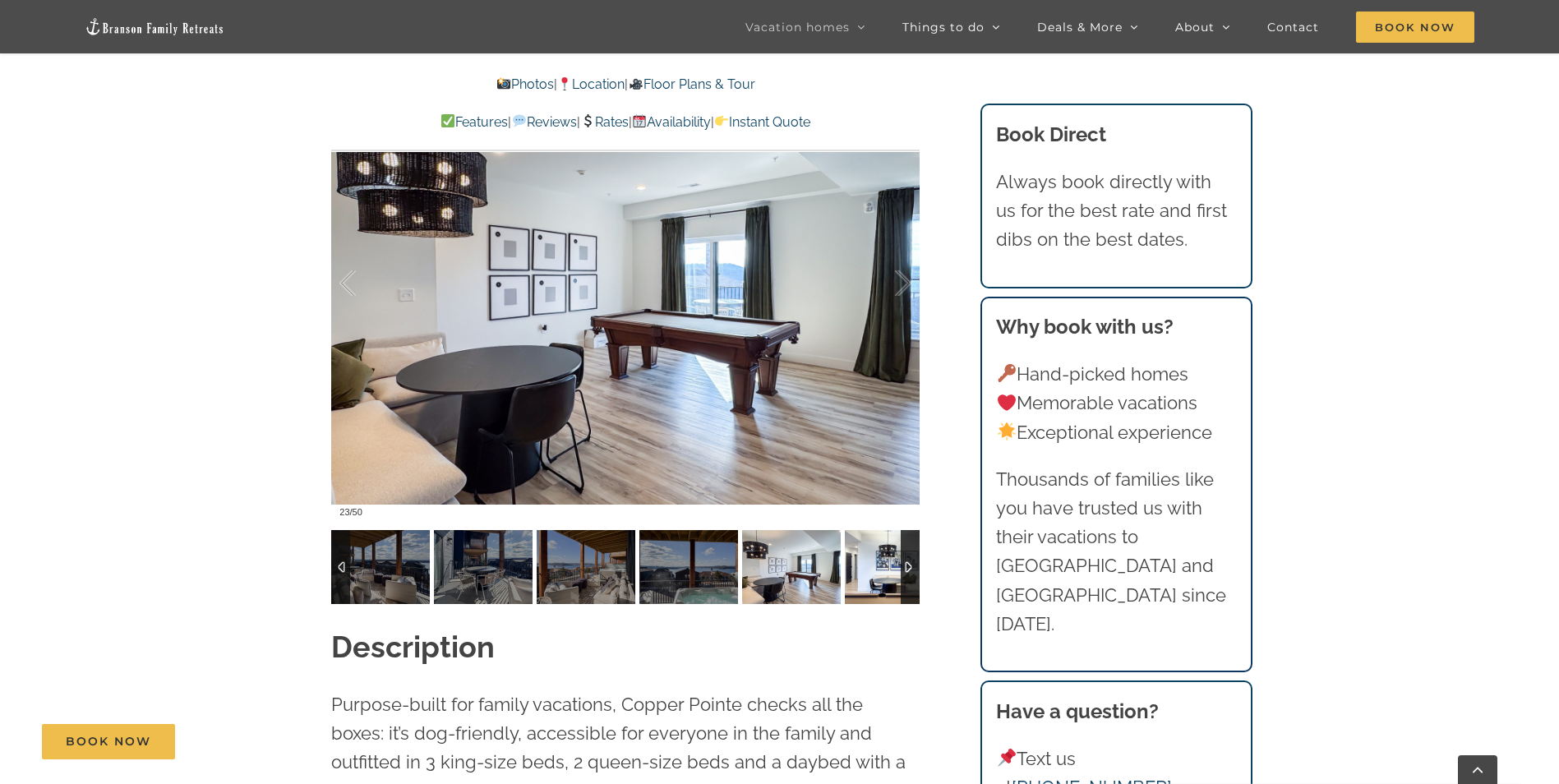
click at [862, 568] on img at bounding box center [894, 567] width 98 height 74
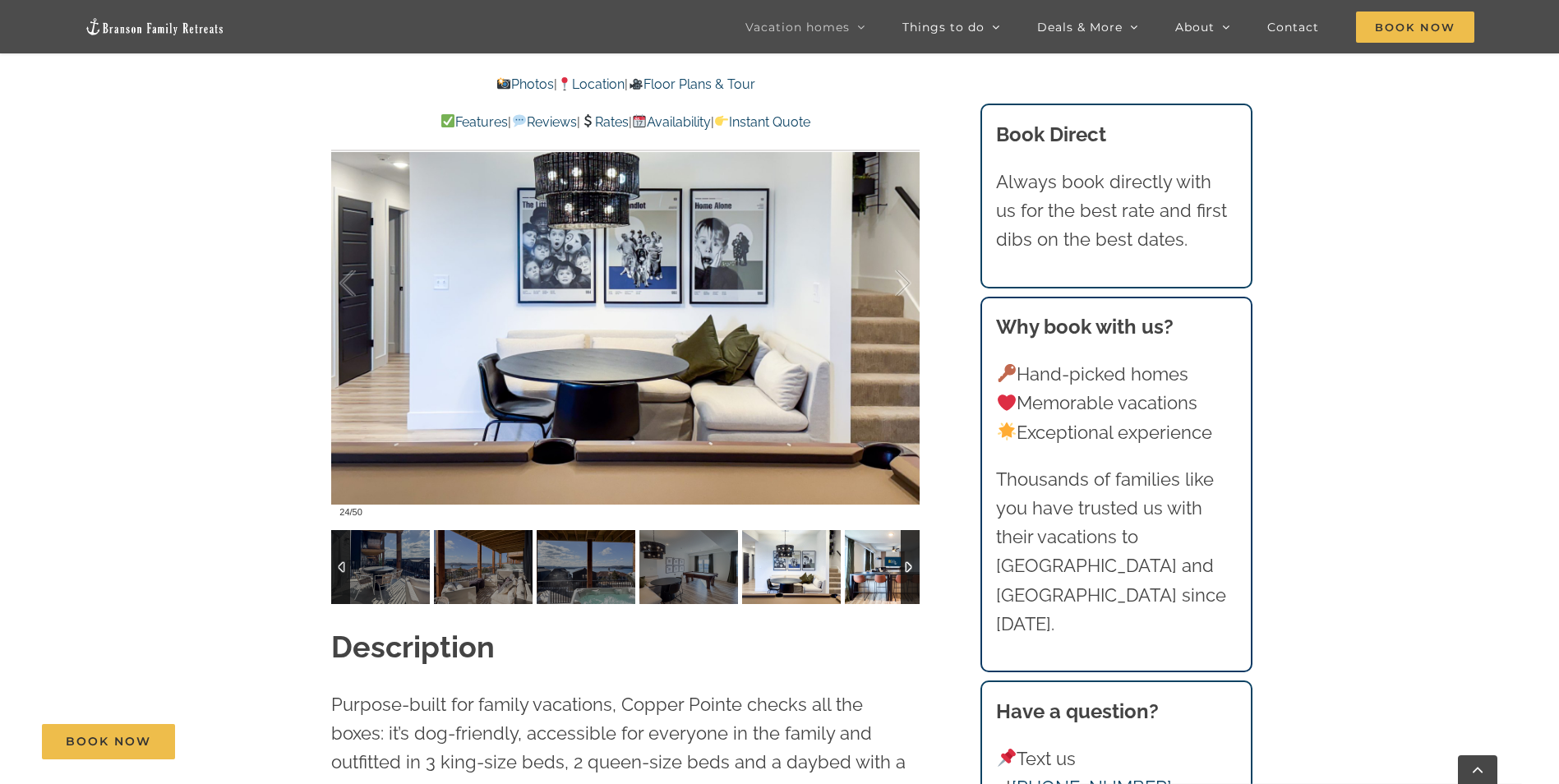
click at [862, 568] on img at bounding box center [894, 567] width 98 height 74
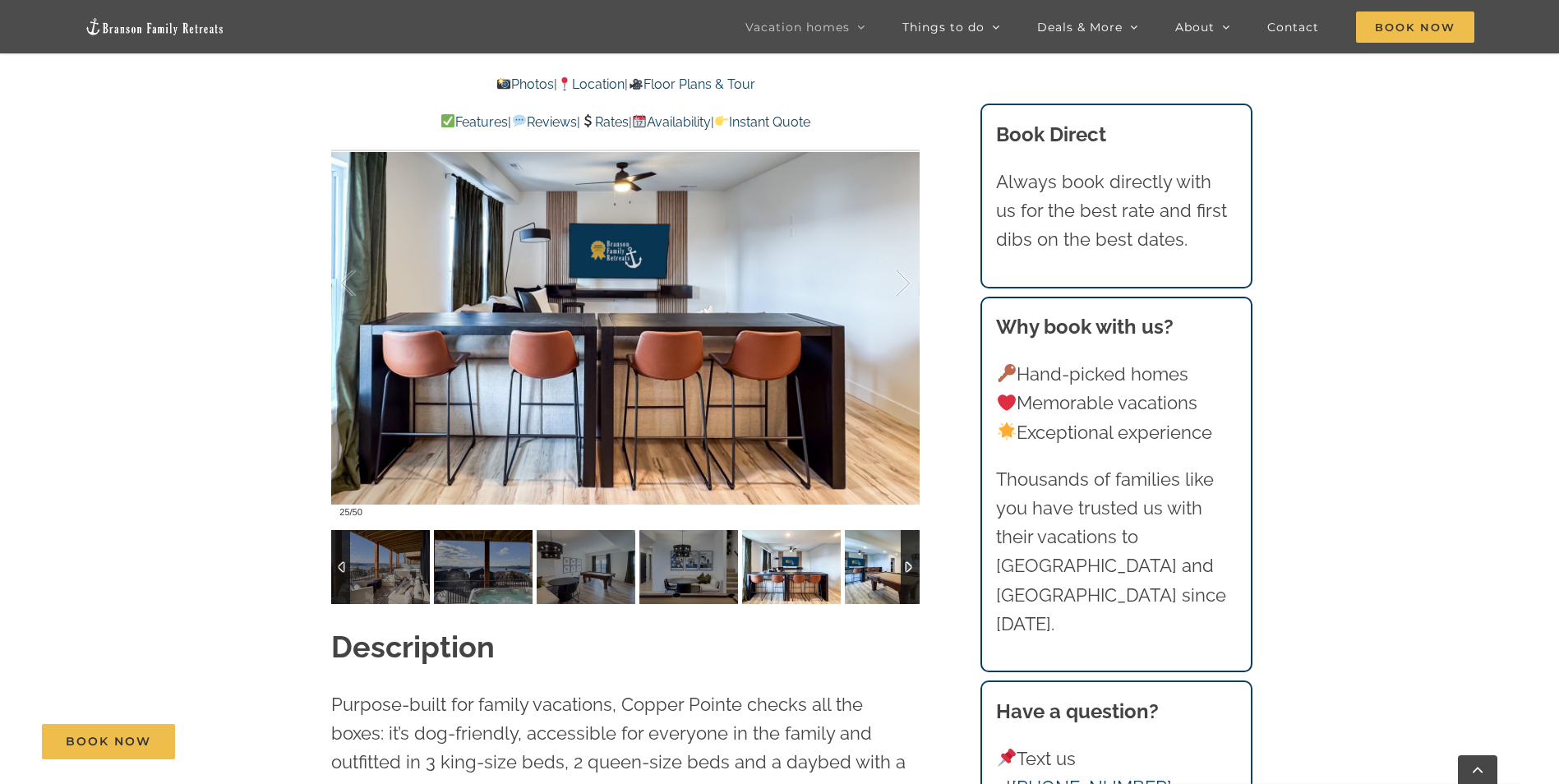
click at [862, 568] on img at bounding box center [894, 567] width 98 height 74
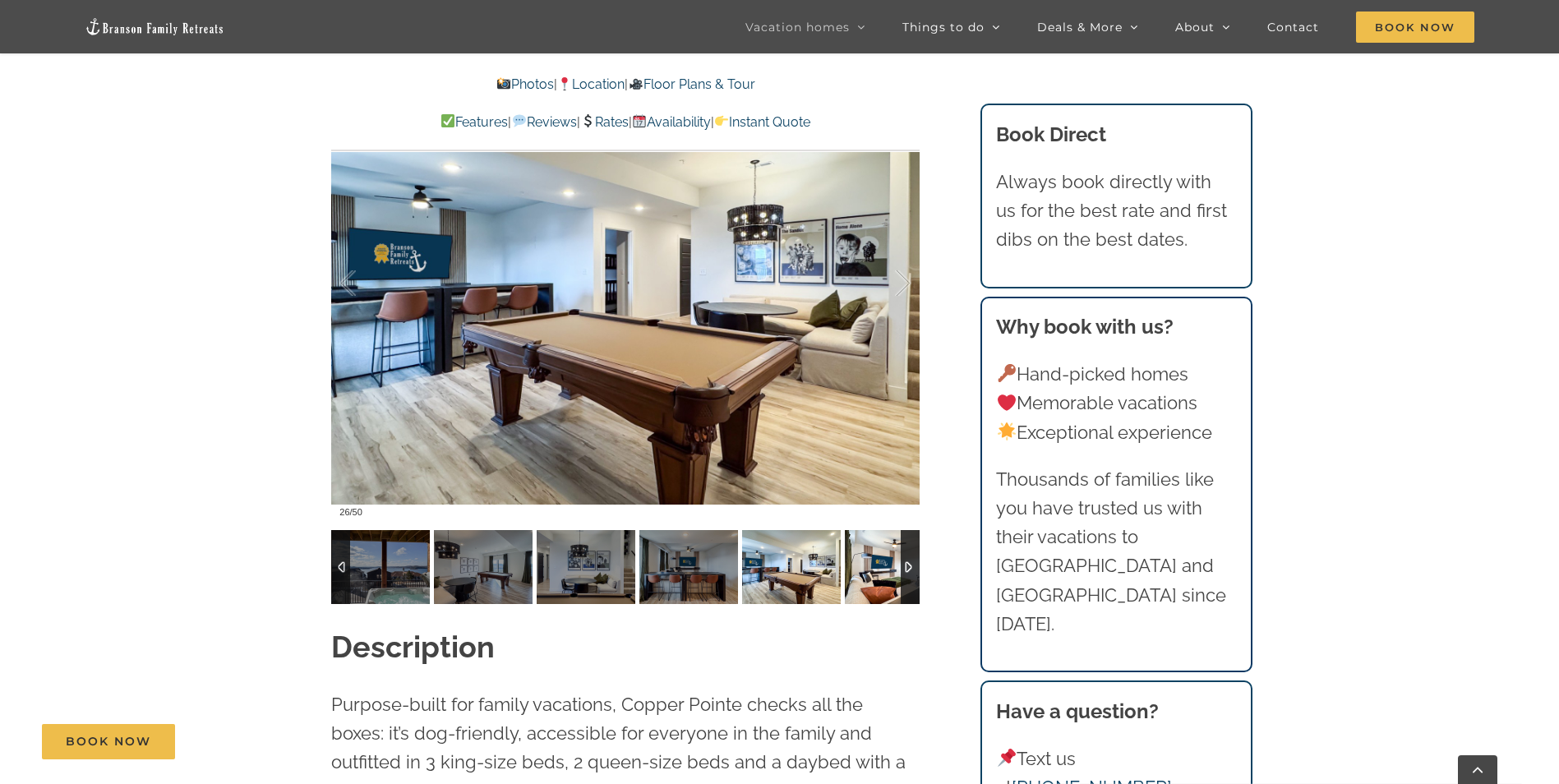
click at [879, 572] on img at bounding box center [894, 567] width 98 height 74
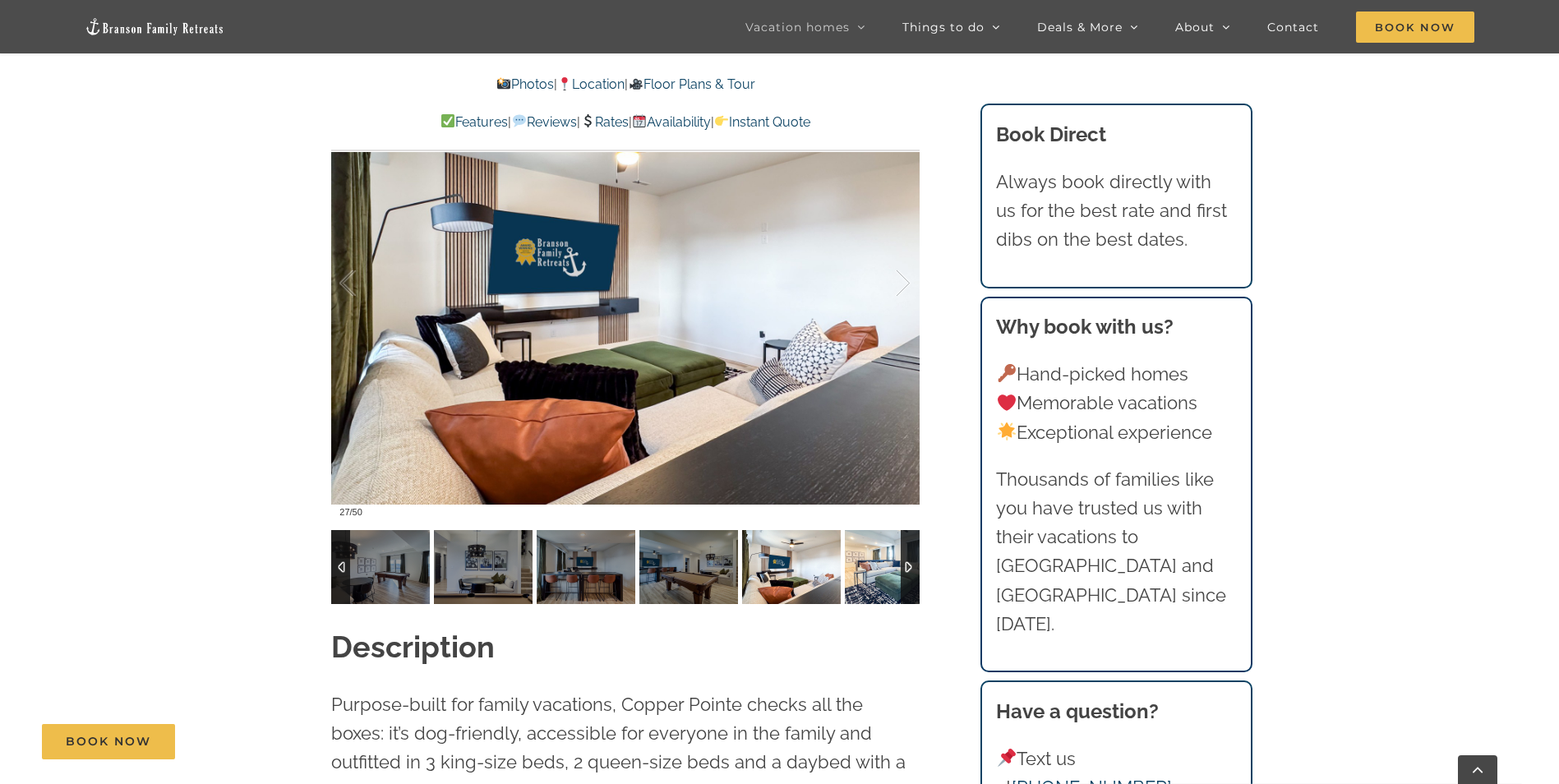
click at [879, 572] on img at bounding box center [894, 567] width 98 height 74
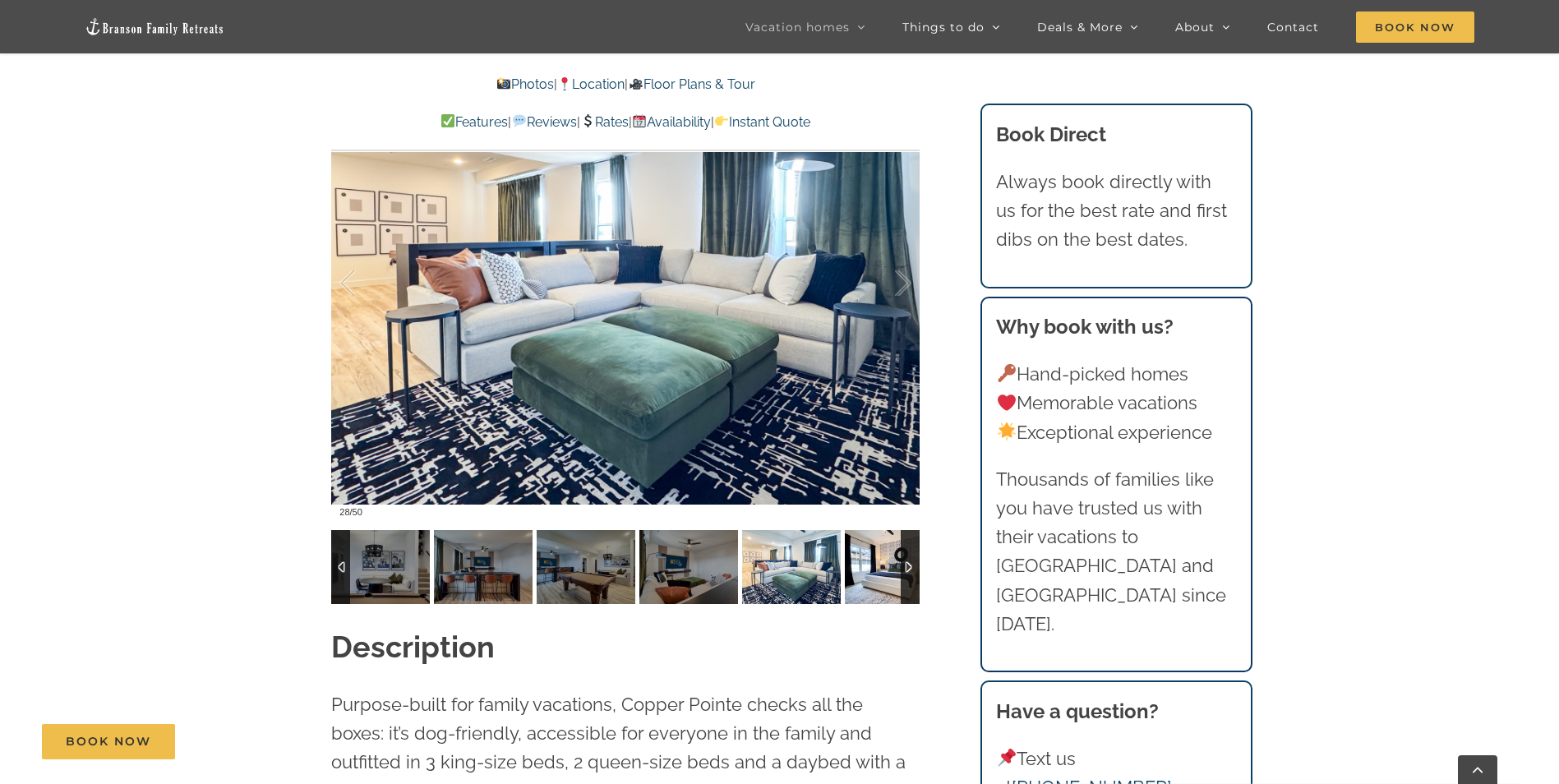
click at [879, 572] on img at bounding box center [894, 567] width 98 height 74
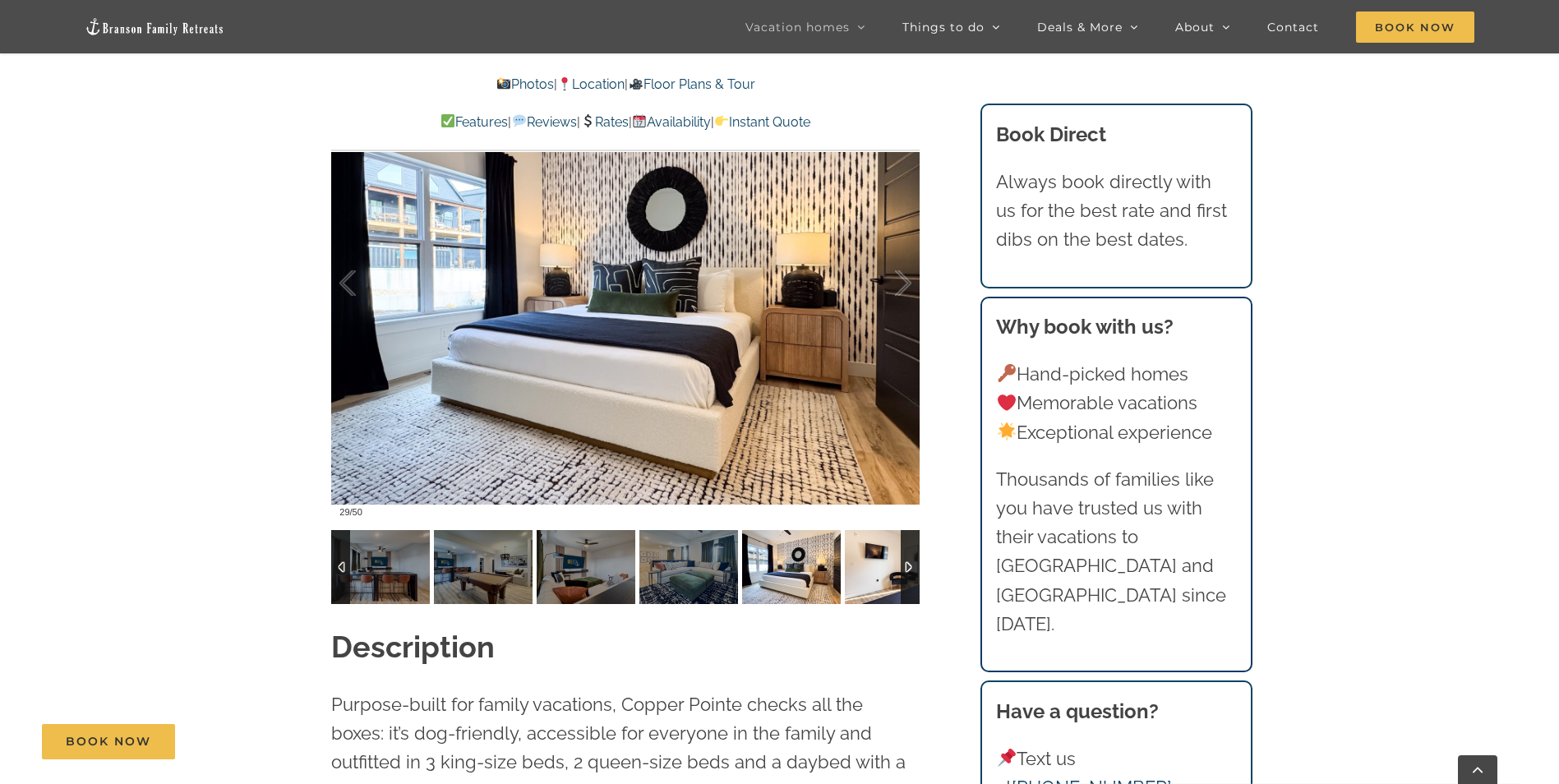
click at [879, 572] on img at bounding box center [894, 567] width 98 height 74
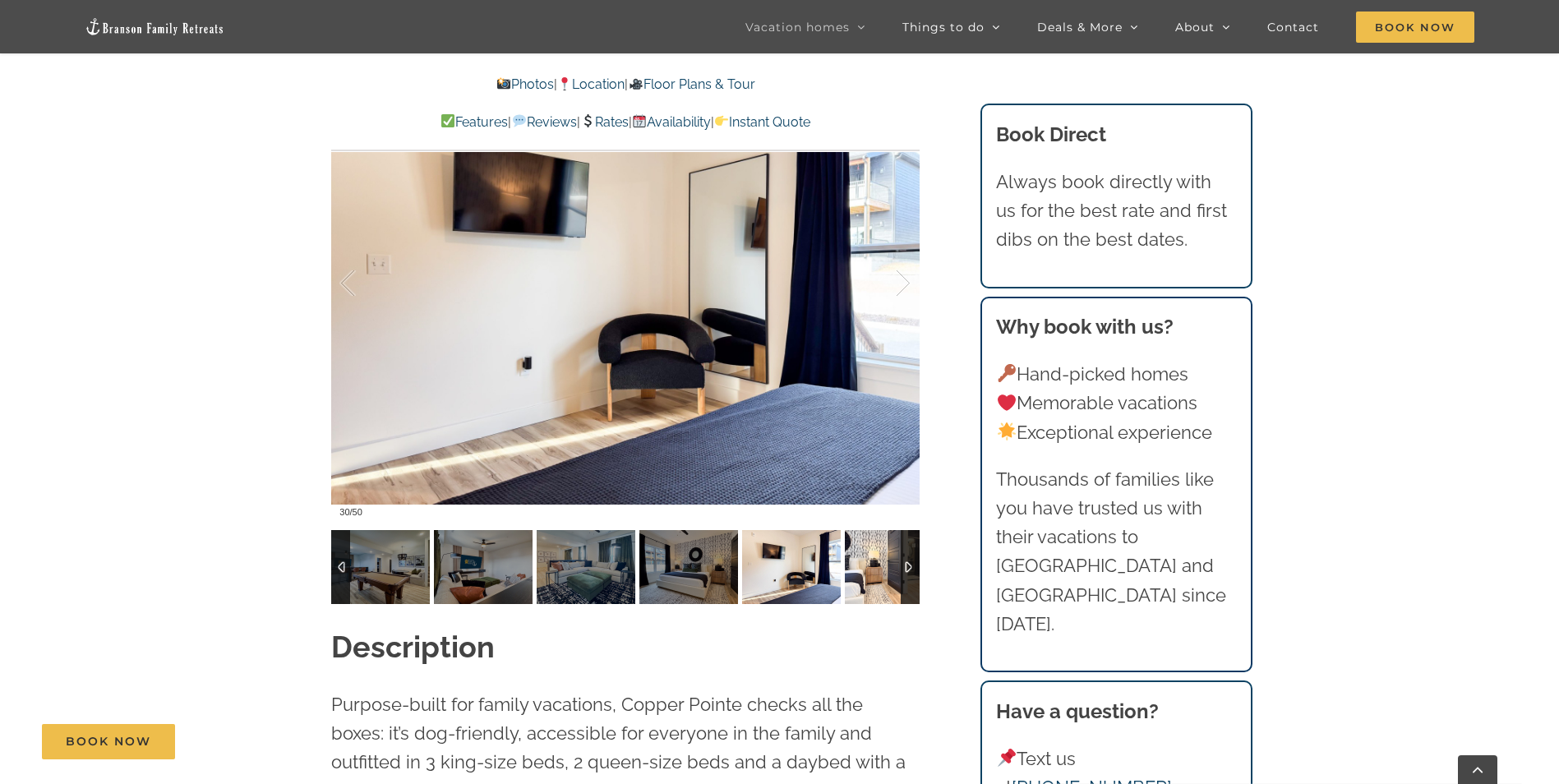
click at [879, 572] on img at bounding box center [894, 567] width 98 height 74
